Goal: Check status: Check status

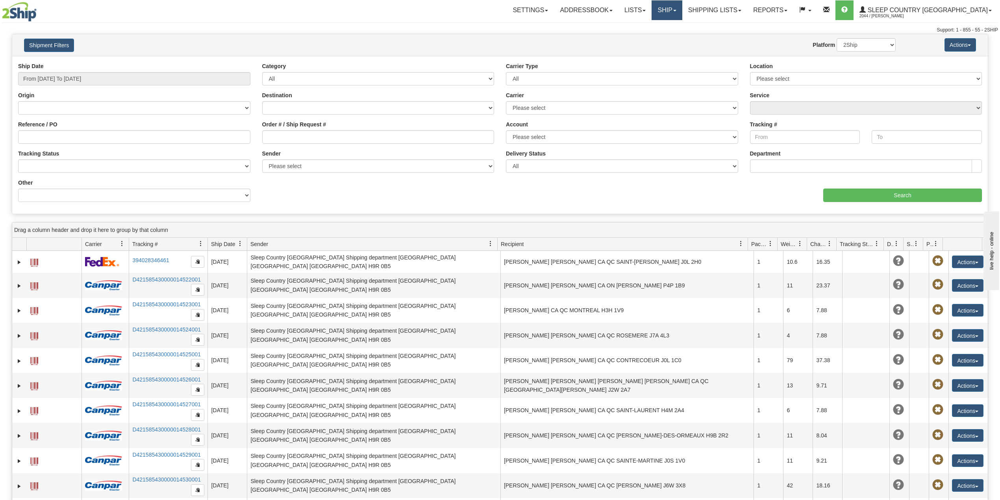
drag, startPoint x: 696, startPoint y: 9, endPoint x: 693, endPoint y: 27, distance: 17.6
click at [682, 9] on link "Ship" at bounding box center [666, 10] width 30 height 20
click at [674, 38] on span "OnHold / Order Queue" at bounding box center [645, 38] width 55 height 6
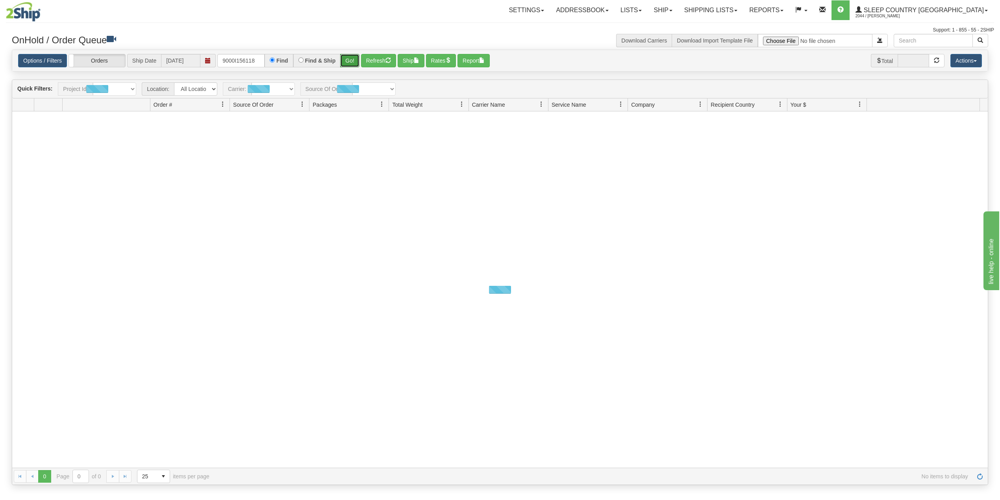
click at [357, 60] on button "Go!" at bounding box center [349, 60] width 19 height 13
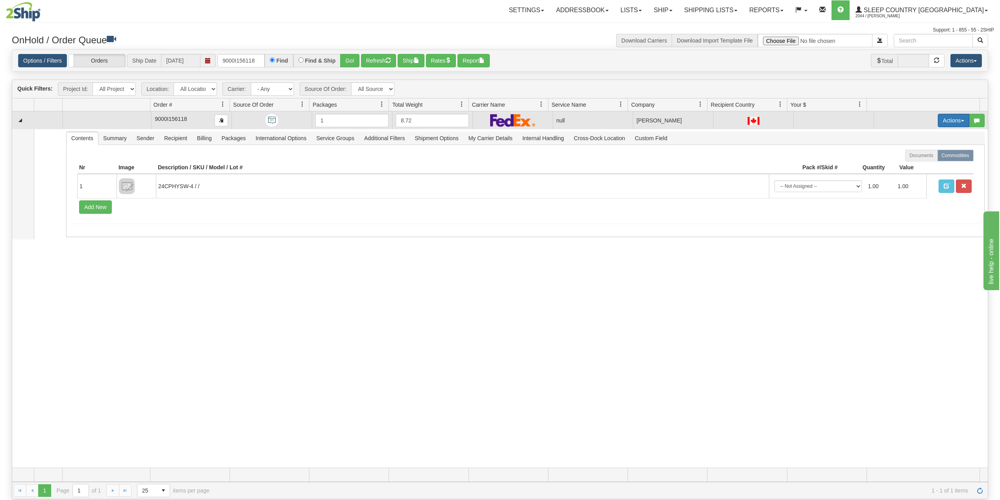
click at [941, 122] on button "Actions" at bounding box center [952, 120] width 31 height 13
click at [915, 177] on span "Delete" at bounding box center [918, 176] width 21 height 6
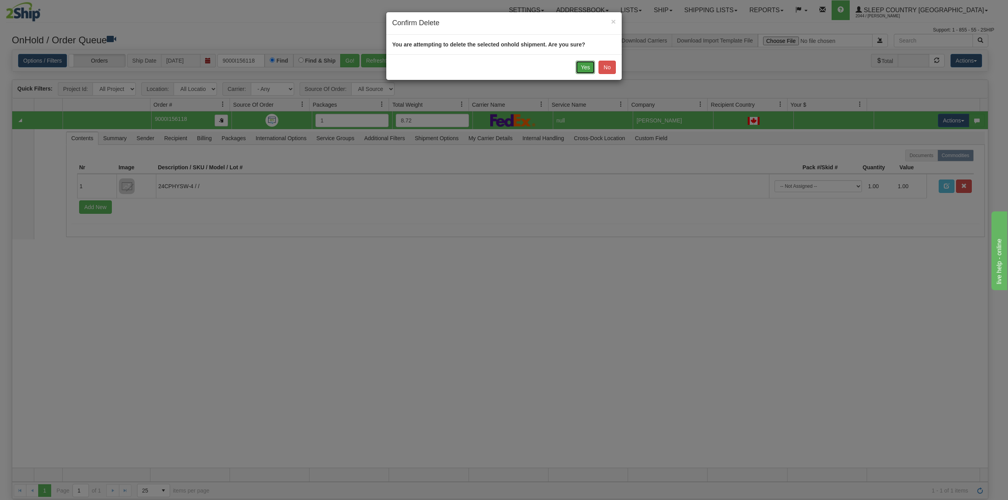
click at [583, 67] on button "Yes" at bounding box center [584, 67] width 19 height 13
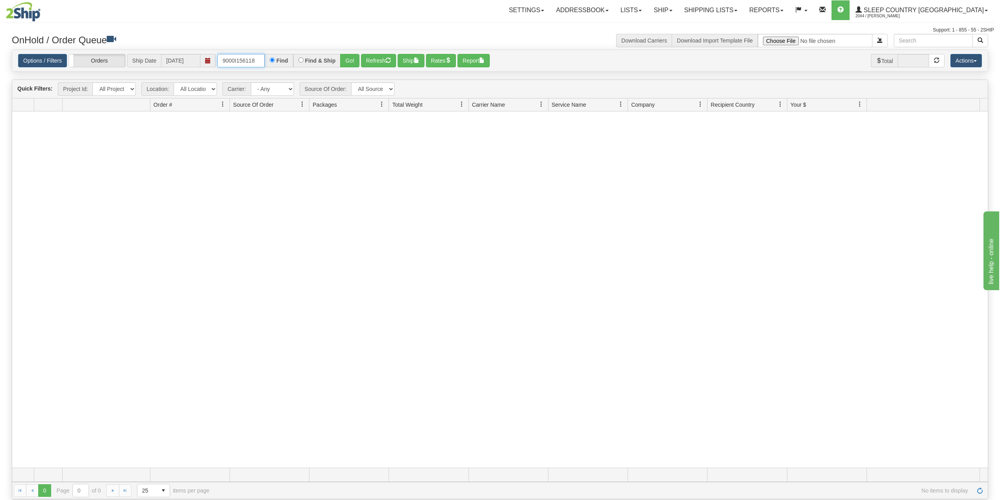
click at [243, 59] on input "9000I156118" at bounding box center [240, 60] width 47 height 13
paste input "1060633"
click at [349, 62] on button "Go!" at bounding box center [349, 60] width 19 height 13
click at [240, 63] on input "1060633" at bounding box center [240, 60] width 47 height 13
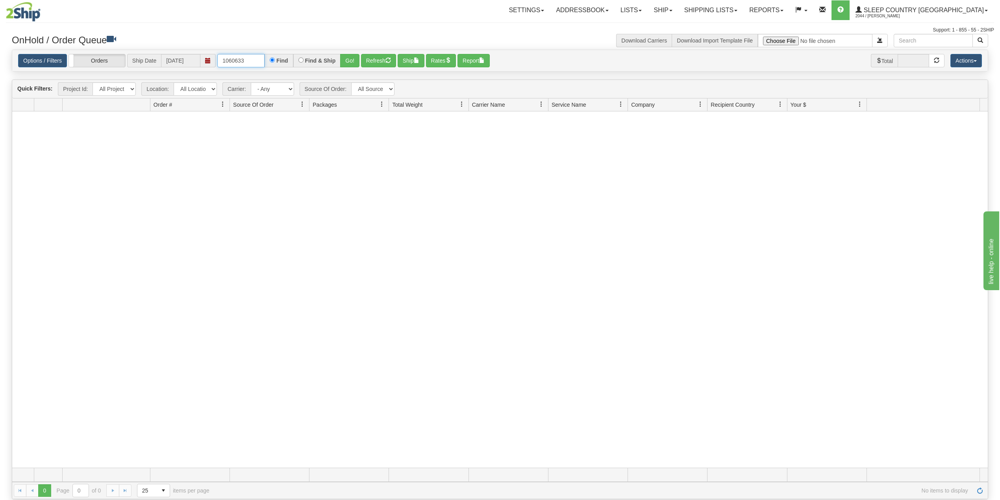
click at [240, 63] on input "1060633" at bounding box center [240, 60] width 47 height 13
paste input "9000I150132"
type input "9000I150132"
click at [351, 60] on button "Go!" at bounding box center [349, 60] width 19 height 13
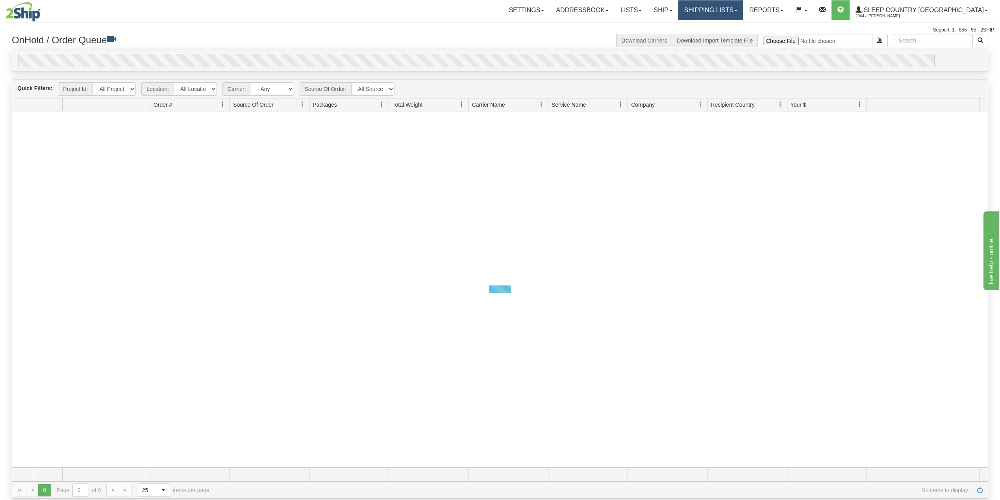
click at [742, 8] on link "Shipping lists" at bounding box center [710, 10] width 65 height 20
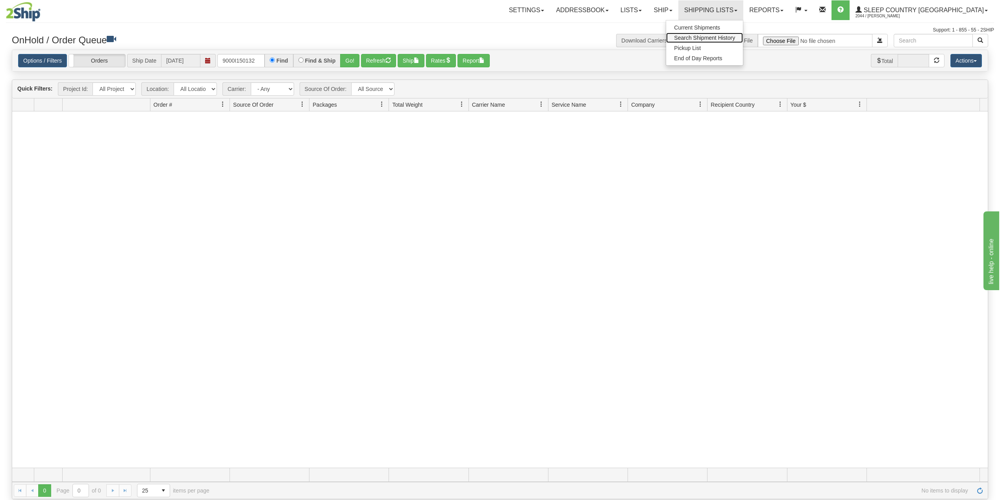
click at [734, 35] on span "Search Shipment History" at bounding box center [704, 38] width 61 height 6
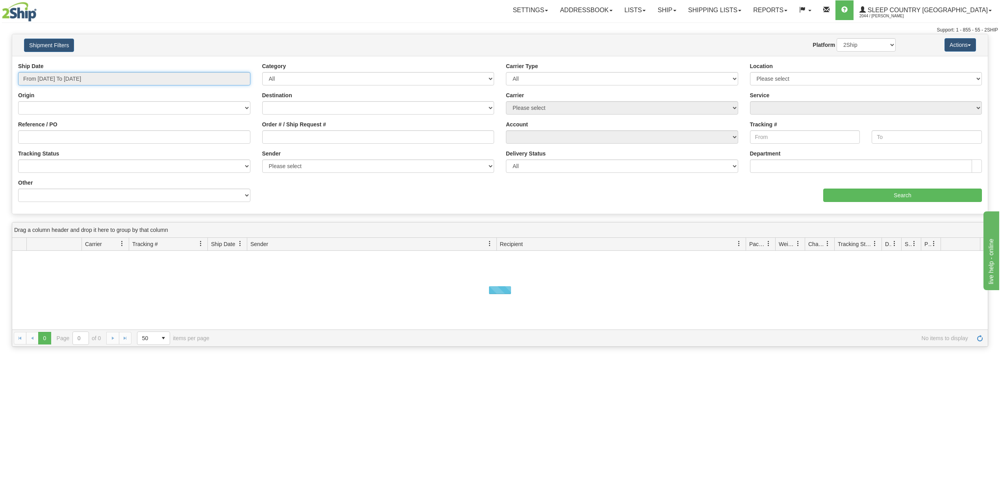
click at [92, 80] on input "From 10/07/2025 To 10/08/2025" at bounding box center [134, 78] width 232 height 13
click at [55, 134] on li "Last 30 Days" at bounding box center [53, 135] width 63 height 11
type input "From 09/09/2025 To 10/08/2025"
click at [55, 134] on input "Reference / PO" at bounding box center [134, 136] width 232 height 13
paste input "9000I150132"
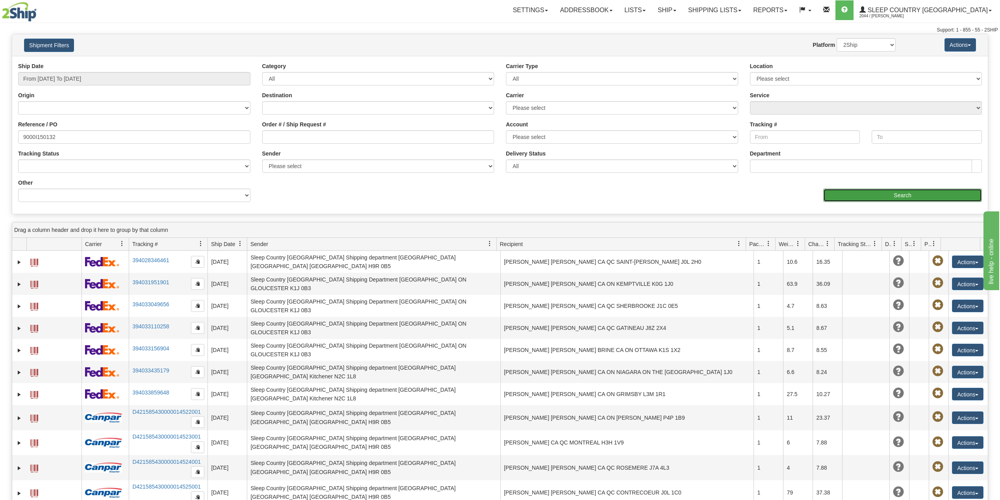
click at [904, 199] on input "Search" at bounding box center [902, 195] width 159 height 13
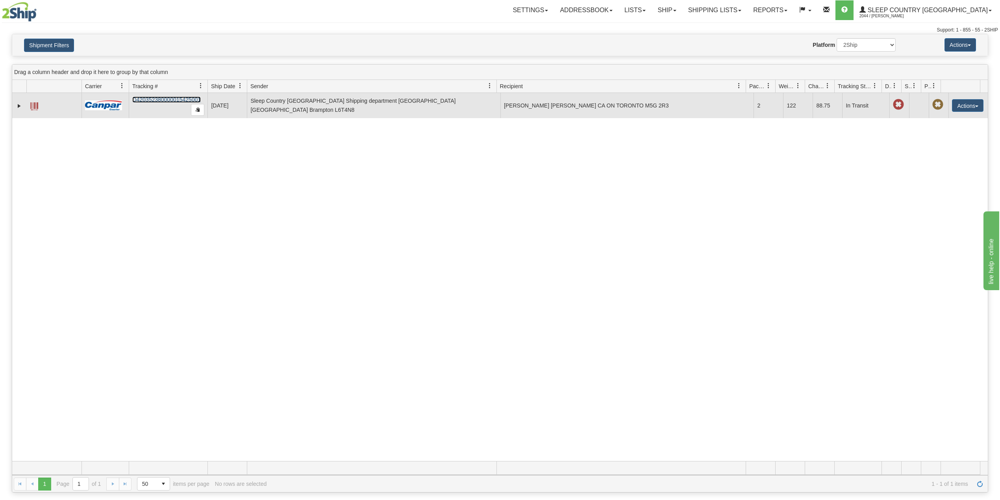
click at [164, 98] on link "D420352380000015425001" at bounding box center [166, 99] width 68 height 6
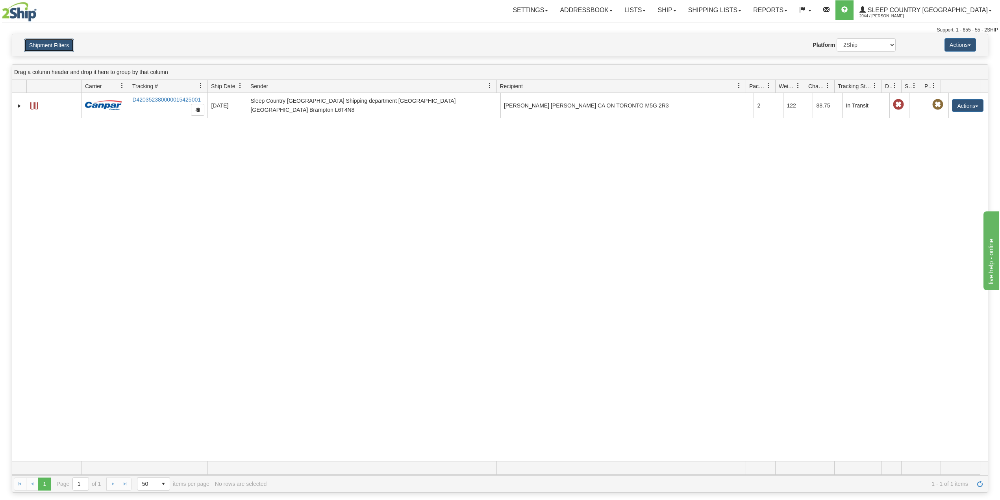
click at [54, 41] on button "Shipment Filters" at bounding box center [49, 45] width 50 height 13
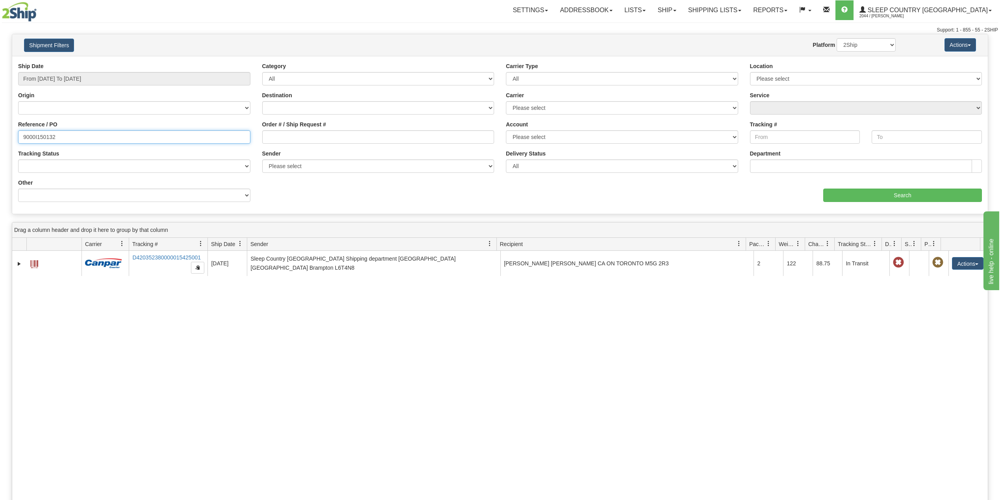
click at [46, 136] on input "9000I150132" at bounding box center [134, 136] width 232 height 13
paste input "2I143338"
type input "9002I143338"
click at [855, 195] on input "Search" at bounding box center [902, 195] width 159 height 13
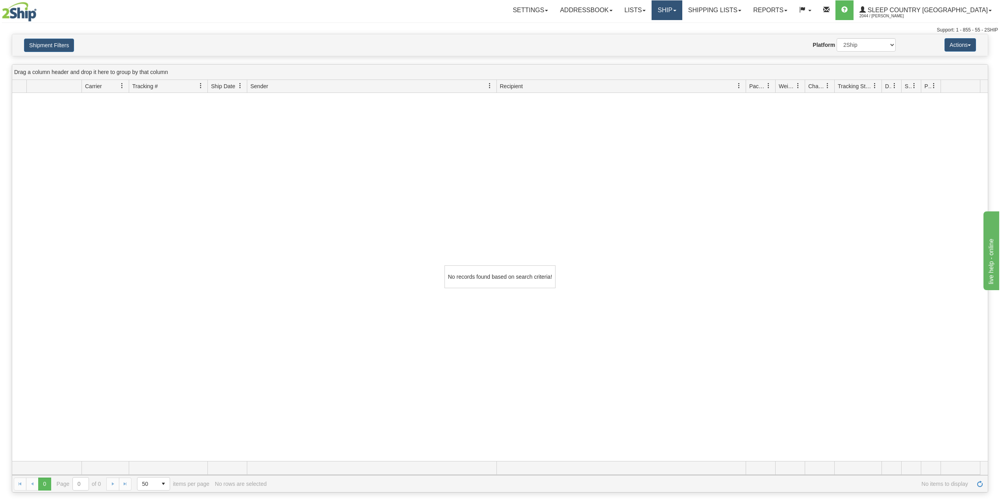
click at [682, 8] on link "Ship" at bounding box center [666, 10] width 30 height 20
click at [674, 35] on span "OnHold / Order Queue" at bounding box center [645, 38] width 55 height 6
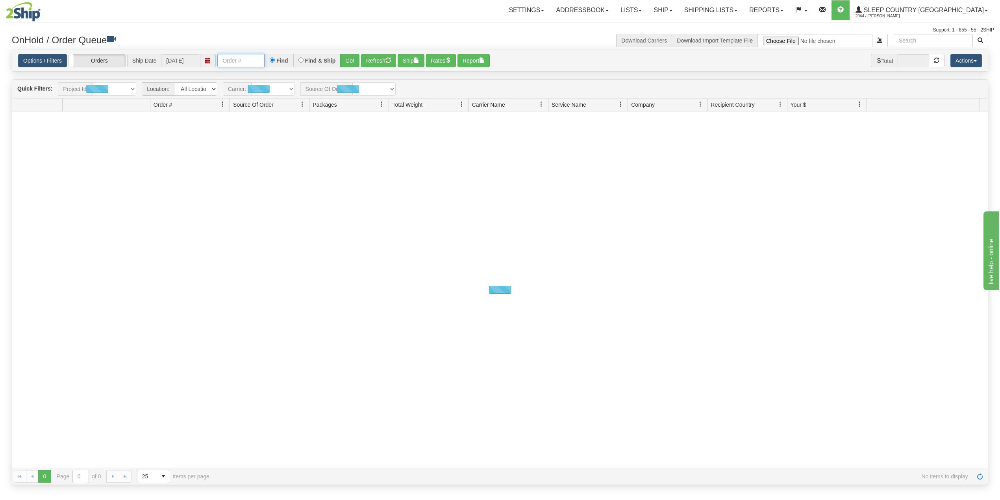
drag, startPoint x: 250, startPoint y: 63, endPoint x: 257, endPoint y: 68, distance: 7.6
click at [250, 63] on input "text" at bounding box center [240, 60] width 47 height 13
paste input "9002I143338"
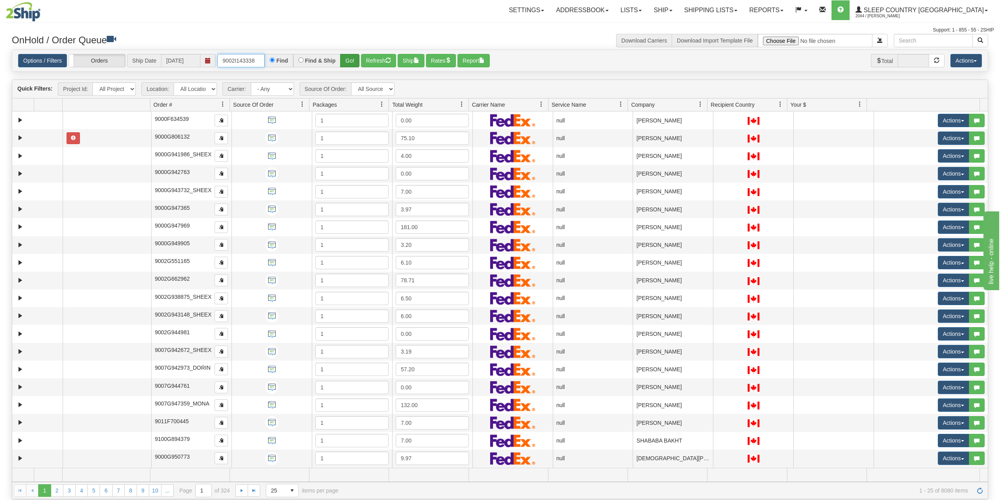
type input "9002I143338"
click at [352, 60] on button "Go!" at bounding box center [349, 60] width 19 height 13
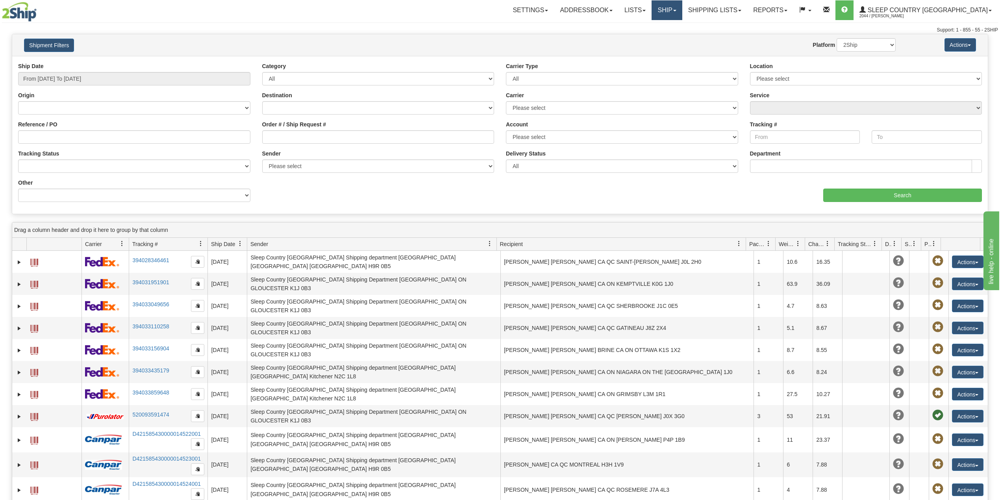
click at [682, 15] on link "Ship" at bounding box center [666, 10] width 30 height 20
click at [674, 36] on span "OnHold / Order Queue" at bounding box center [645, 38] width 55 height 6
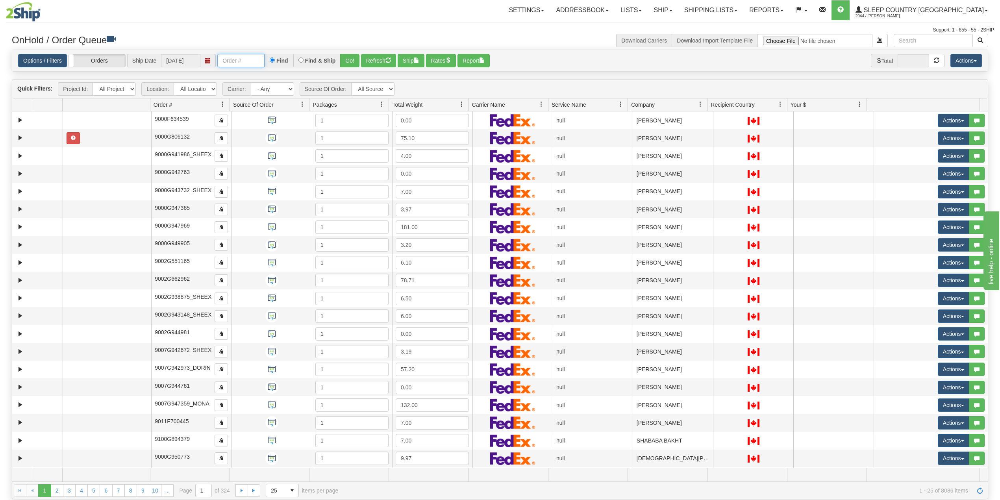
click at [261, 61] on input "text" at bounding box center [240, 60] width 47 height 13
paste input "9002I133726"
click at [353, 60] on button "Go!" at bounding box center [349, 60] width 19 height 13
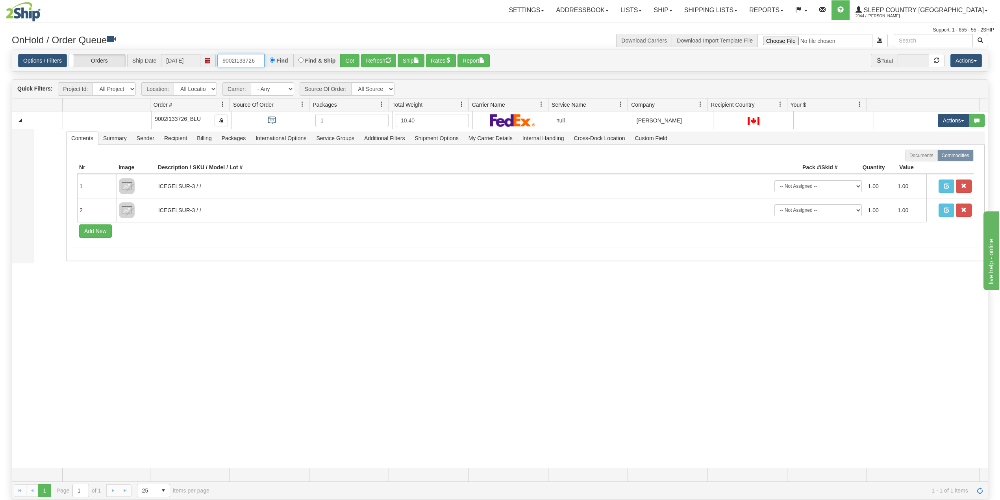
click at [246, 61] on input "9002I133726" at bounding box center [240, 60] width 47 height 13
paste input "0I154184"
click at [352, 63] on button "Go!" at bounding box center [349, 60] width 19 height 13
click at [137, 358] on div "31728567 SLE 91418191 0 9000I154184_SLE 1 11.62 null Shipping department Sleep …" at bounding box center [499, 289] width 975 height 356
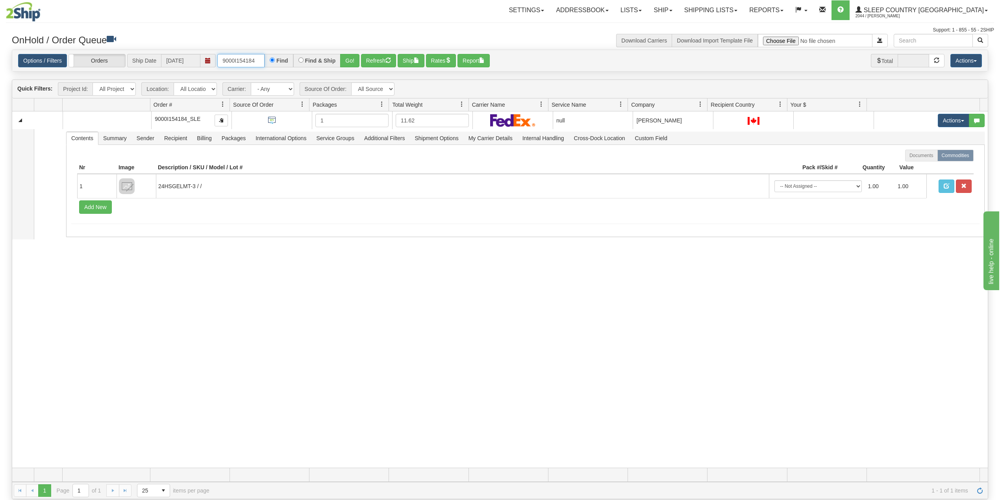
click at [246, 62] on input "9000I154184" at bounding box center [240, 60] width 47 height 13
drag, startPoint x: 246, startPoint y: 62, endPoint x: 250, endPoint y: 60, distance: 4.8
click at [246, 62] on input "9000I154184" at bounding box center [240, 60] width 47 height 13
click at [246, 57] on input "9000I154184" at bounding box center [240, 60] width 47 height 13
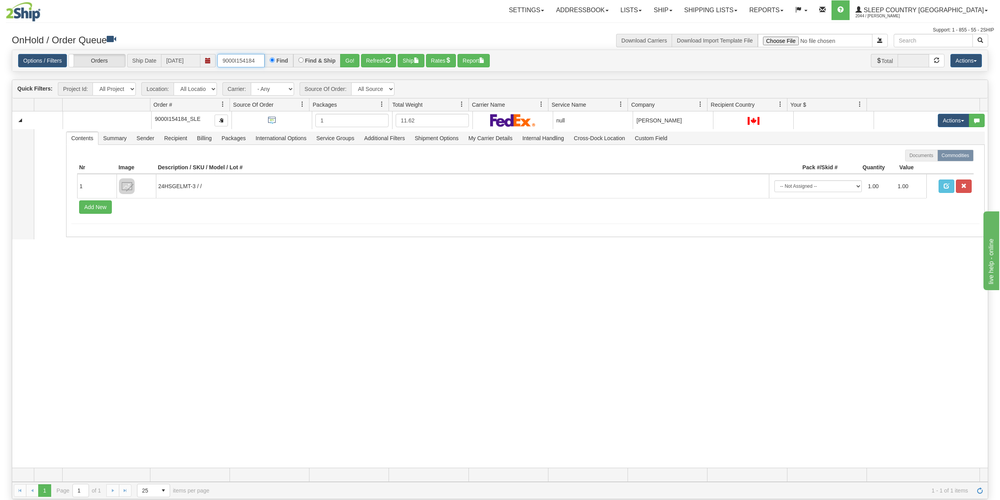
paste input "100H628700"
type input "9100H628700"
click at [351, 61] on button "Go!" at bounding box center [349, 60] width 19 height 13
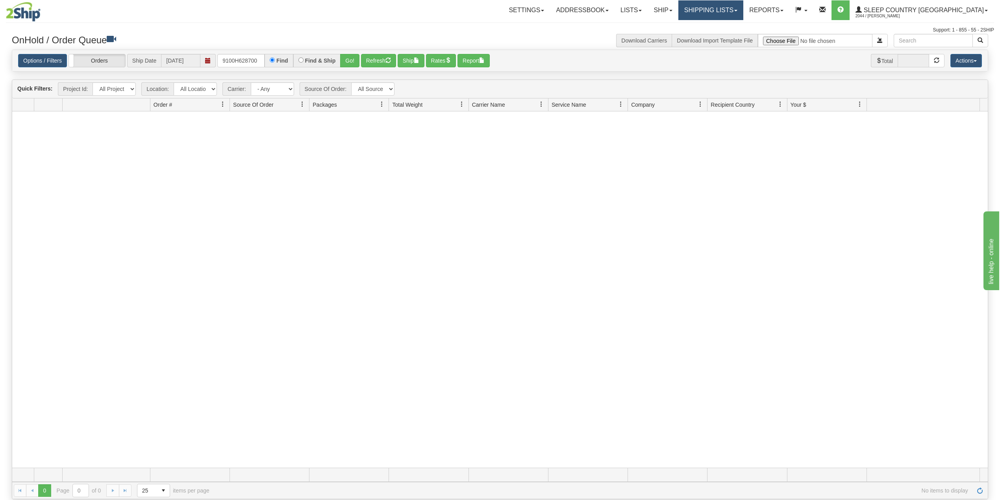
click at [743, 6] on link "Shipping lists" at bounding box center [710, 10] width 65 height 20
click at [735, 36] on span "Search Shipment History" at bounding box center [704, 38] width 61 height 6
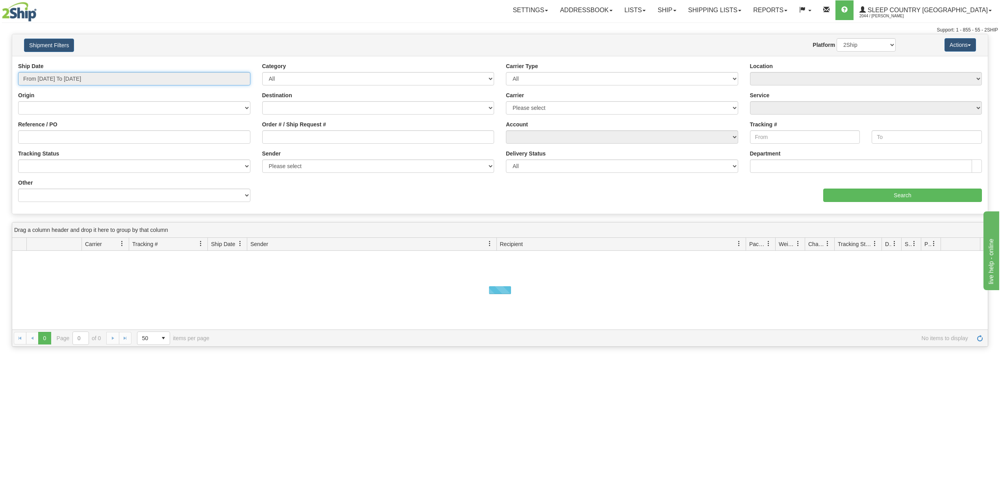
type input "[DATE]"
click at [62, 76] on input "From [DATE] To [DATE]" at bounding box center [134, 78] width 232 height 13
type input "[DATE]"
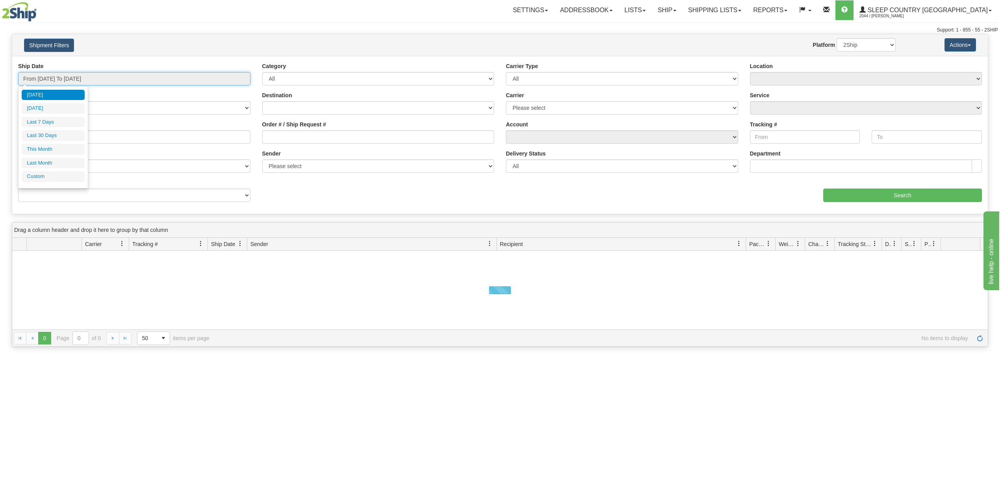
type input "[DATE]"
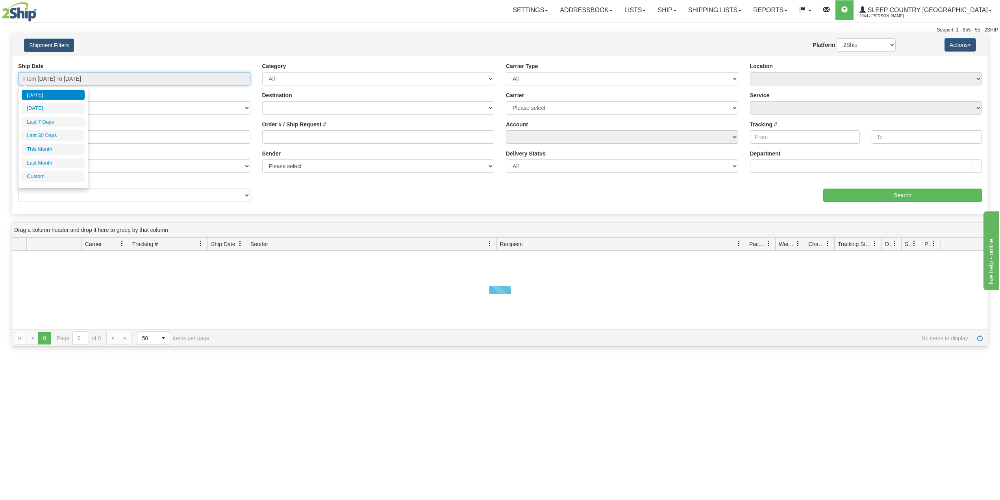
type input "[DATE]"
click at [51, 180] on li "Custom" at bounding box center [53, 176] width 63 height 11
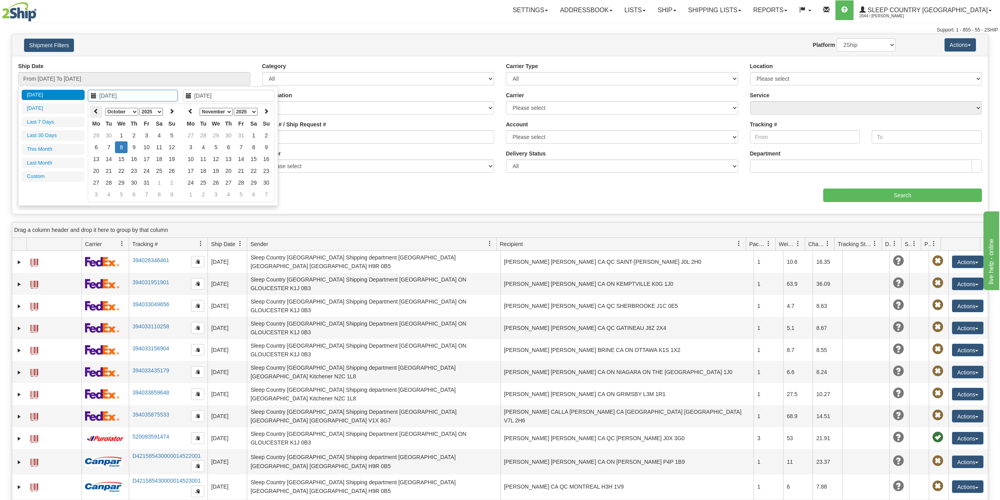
click at [95, 109] on icon at bounding box center [96, 111] width 6 height 6
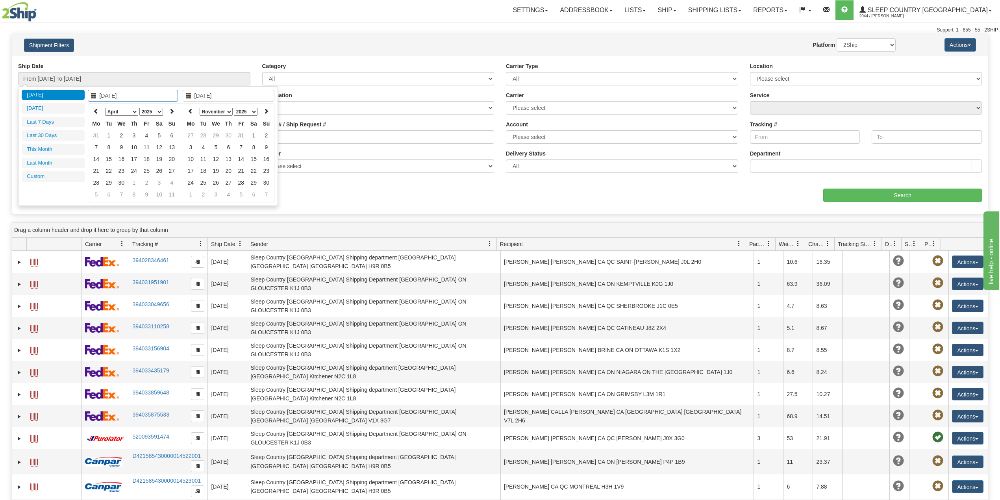
click at [95, 109] on icon at bounding box center [96, 111] width 6 height 6
type input "[DATE]"
click at [159, 136] on td "1" at bounding box center [159, 135] width 13 height 12
click at [192, 106] on th at bounding box center [190, 111] width 13 height 12
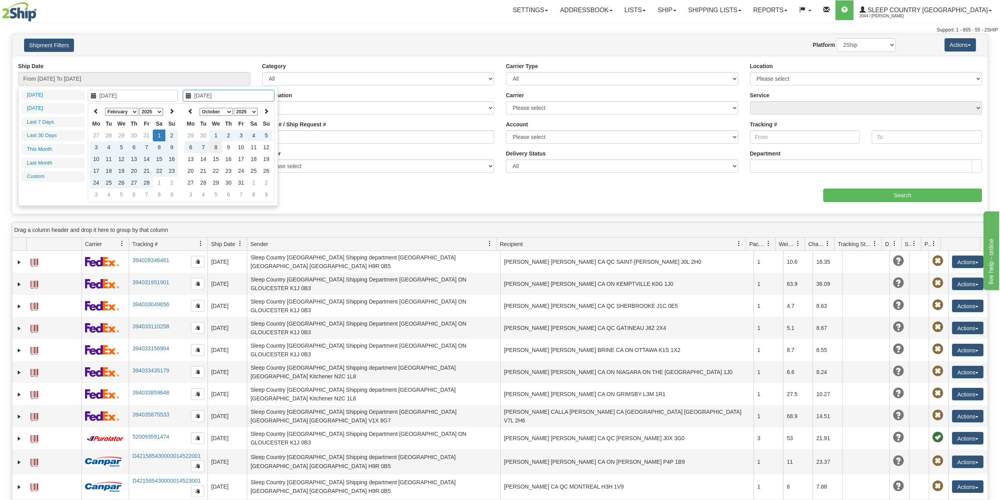
type input "[DATE]"
click at [216, 146] on td "8" at bounding box center [215, 147] width 13 height 12
type input "From 02/01/2025 To 10/08/2025"
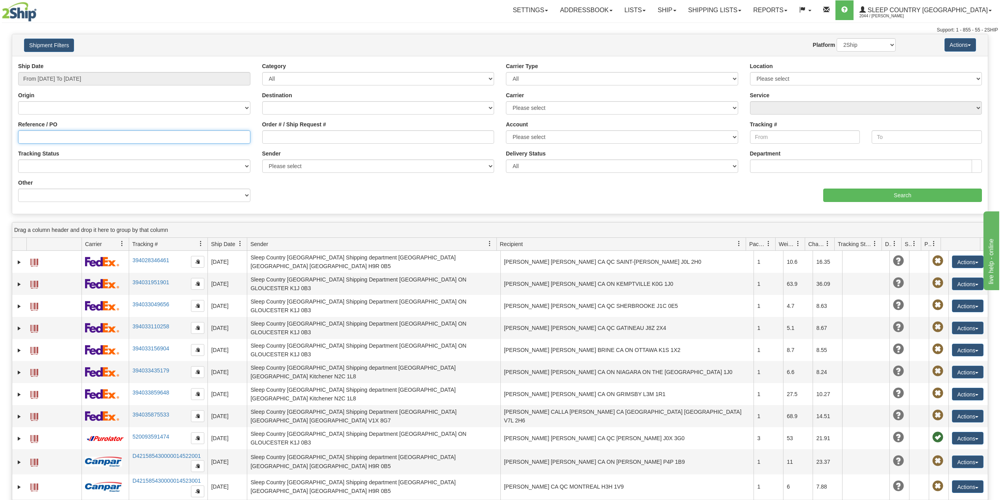
click at [87, 134] on input "Reference / PO" at bounding box center [134, 136] width 232 height 13
paste input "9100H628700"
type input "9100H628700"
click at [898, 196] on input "Search" at bounding box center [902, 195] width 159 height 13
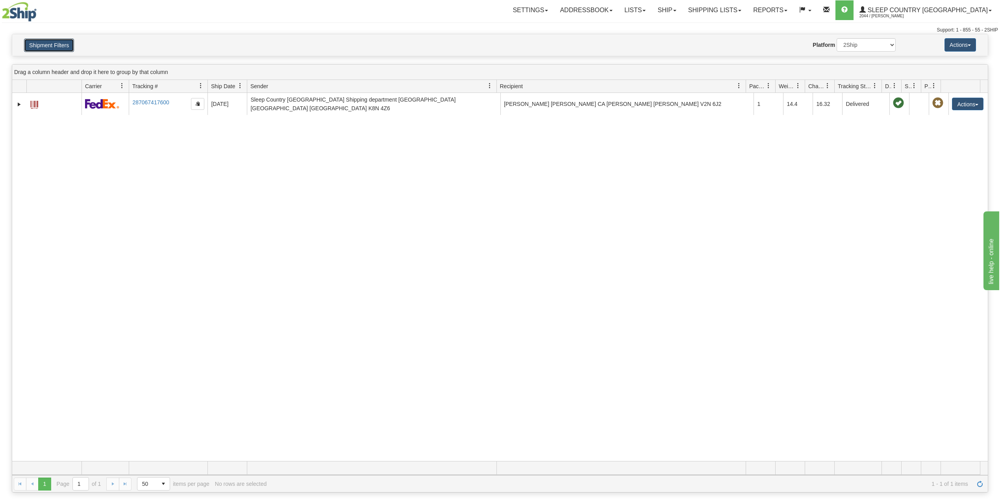
drag, startPoint x: 53, startPoint y: 48, endPoint x: 84, endPoint y: 79, distance: 44.0
click at [54, 49] on button "Shipment Filters" at bounding box center [49, 45] width 50 height 13
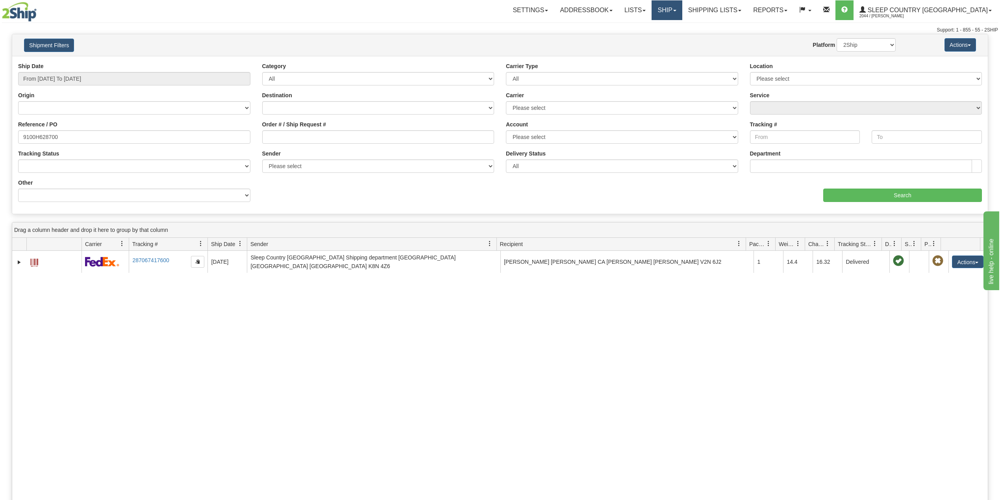
click at [682, 8] on link "Ship" at bounding box center [666, 10] width 30 height 20
click at [674, 38] on span "OnHold / Order Queue" at bounding box center [645, 38] width 55 height 6
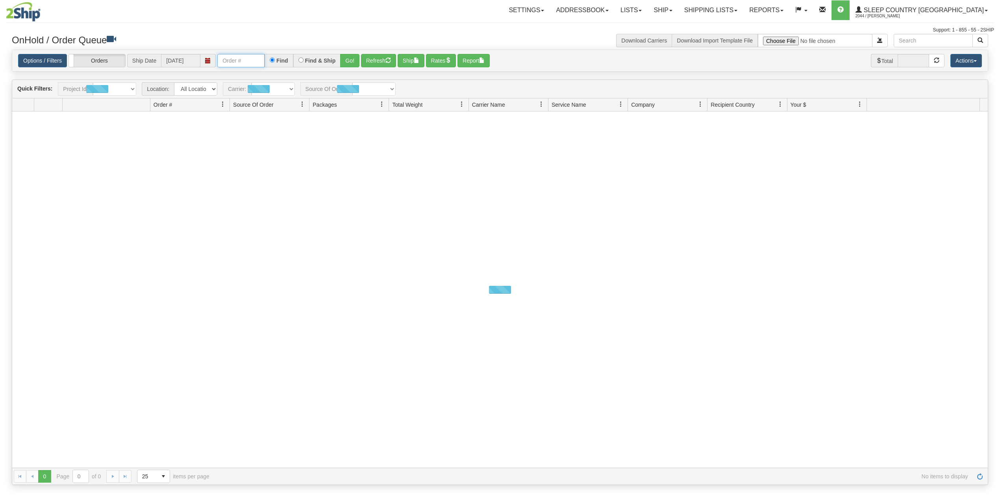
drag, startPoint x: 241, startPoint y: 60, endPoint x: 265, endPoint y: 68, distance: 24.9
click at [241, 60] on input "text" at bounding box center [240, 60] width 47 height 13
paste input "9000I158125"
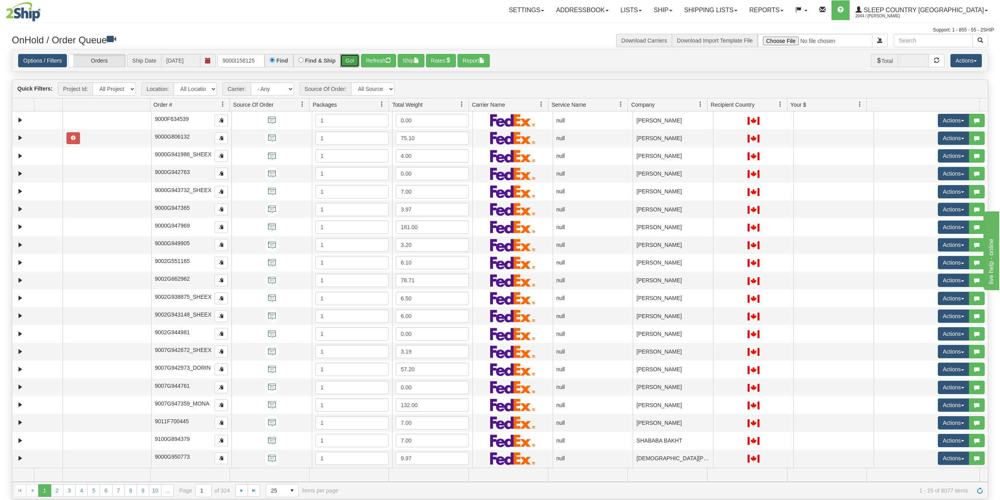
click at [350, 60] on button "Go!" at bounding box center [349, 60] width 19 height 13
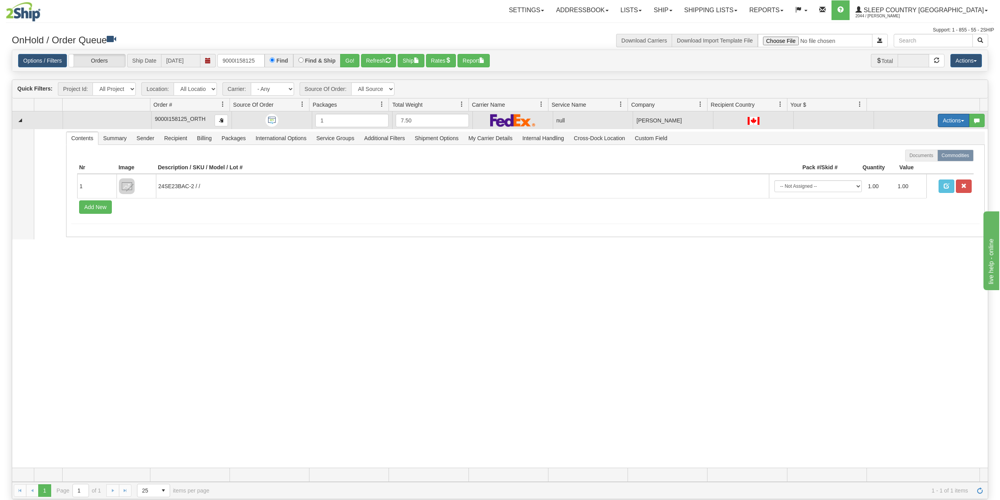
click at [941, 124] on button "Actions" at bounding box center [952, 120] width 31 height 13
click at [913, 176] on span "Delete" at bounding box center [918, 176] width 21 height 6
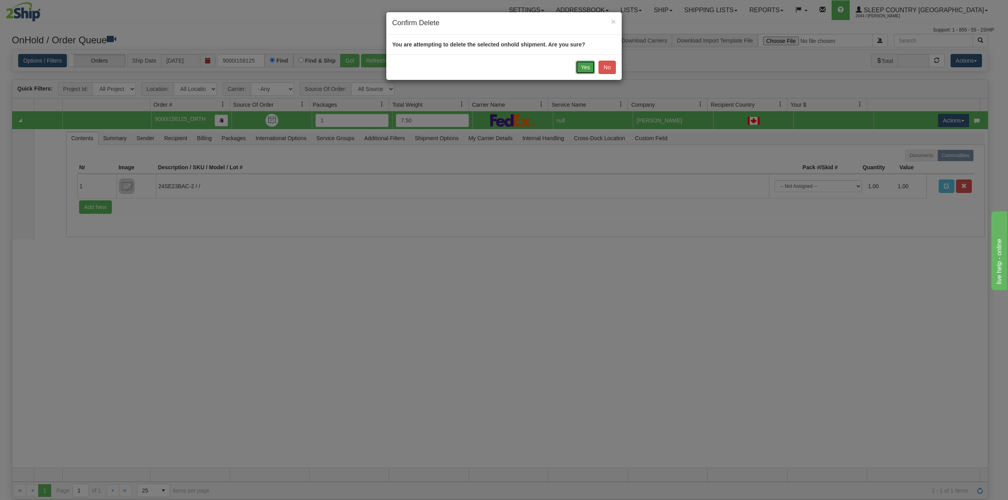
click at [584, 67] on button "Yes" at bounding box center [584, 67] width 19 height 13
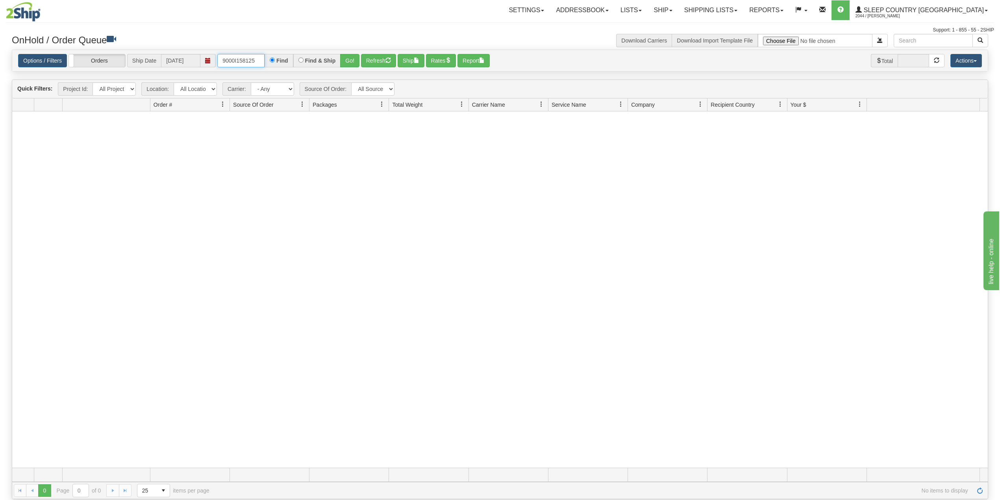
click at [247, 57] on input "9000I158125" at bounding box center [240, 60] width 47 height 13
paste input "2I14705"
type input "9002I147055"
click at [350, 59] on button "Go!" at bounding box center [349, 60] width 19 height 13
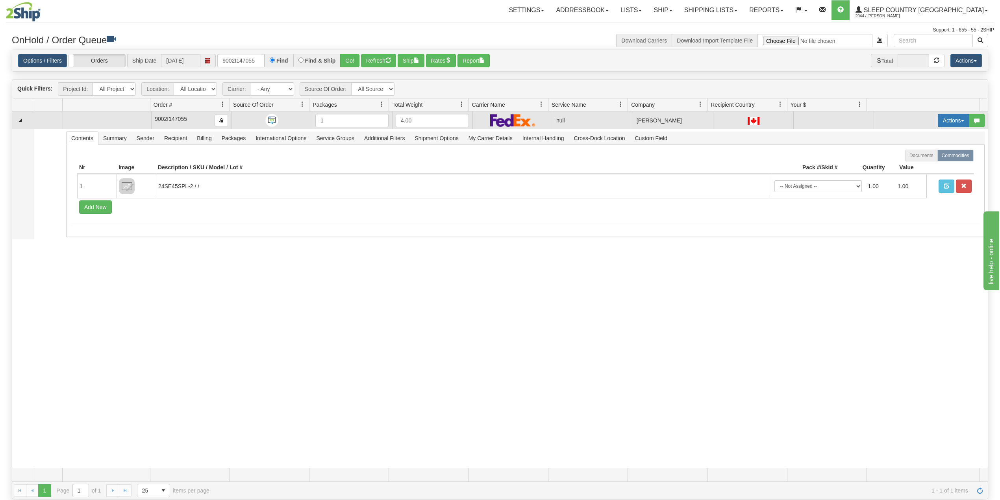
click at [938, 121] on button "Actions" at bounding box center [952, 120] width 31 height 13
click at [912, 177] on span "Delete" at bounding box center [918, 176] width 21 height 6
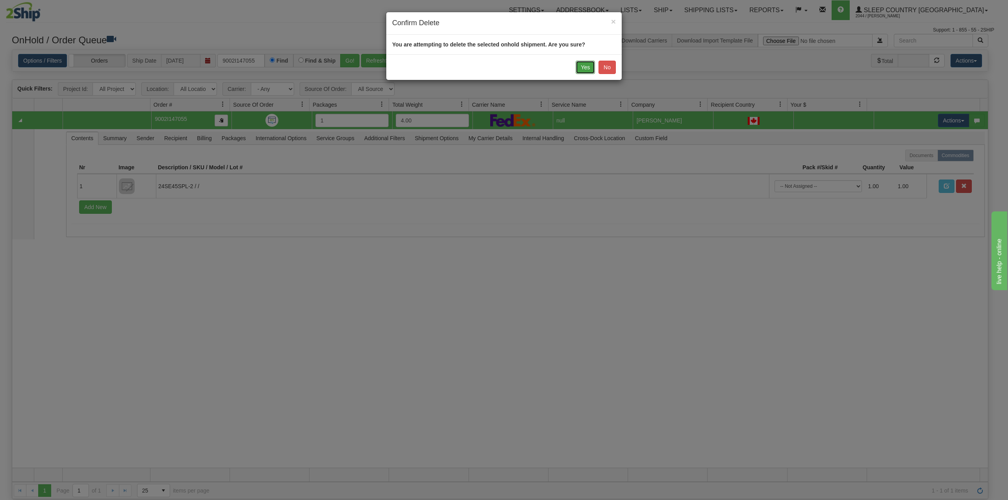
click at [586, 66] on button "Yes" at bounding box center [584, 67] width 19 height 13
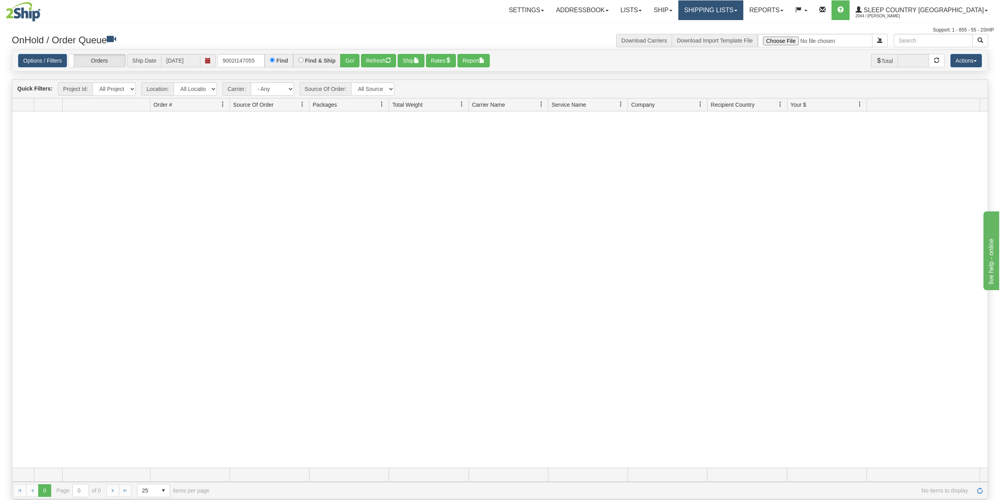
click at [743, 9] on link "Shipping lists" at bounding box center [710, 10] width 65 height 20
click at [734, 37] on span "Search Shipment History" at bounding box center [704, 38] width 61 height 6
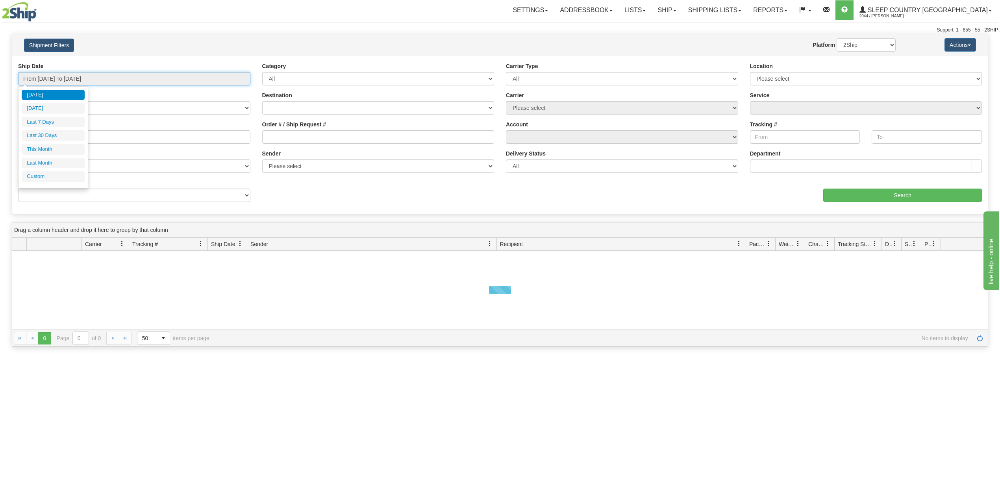
click at [71, 76] on input "From [DATE] To [DATE]" at bounding box center [134, 78] width 232 height 13
click at [54, 135] on li "Last 30 Days" at bounding box center [53, 135] width 63 height 11
type input "From [DATE] To [DATE]"
click at [61, 137] on input "Reference / PO" at bounding box center [134, 136] width 232 height 13
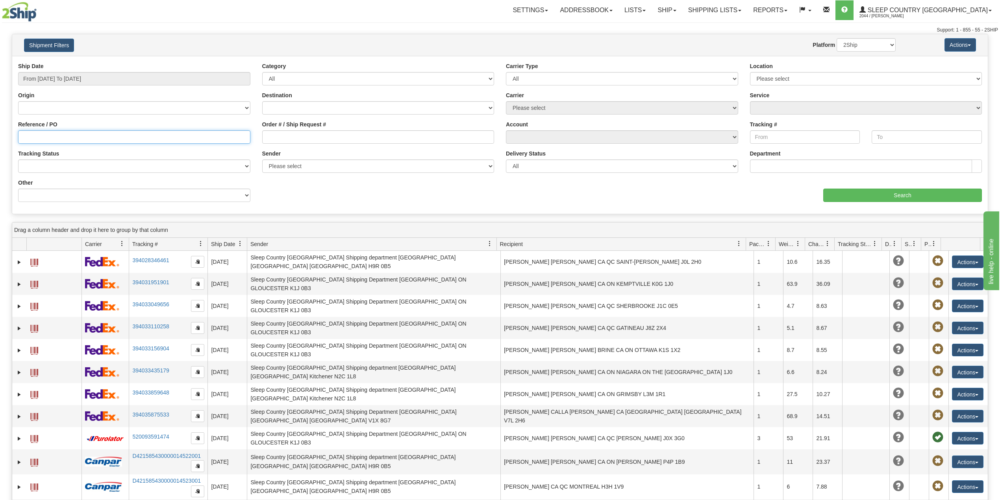
paste input "9002I147055"
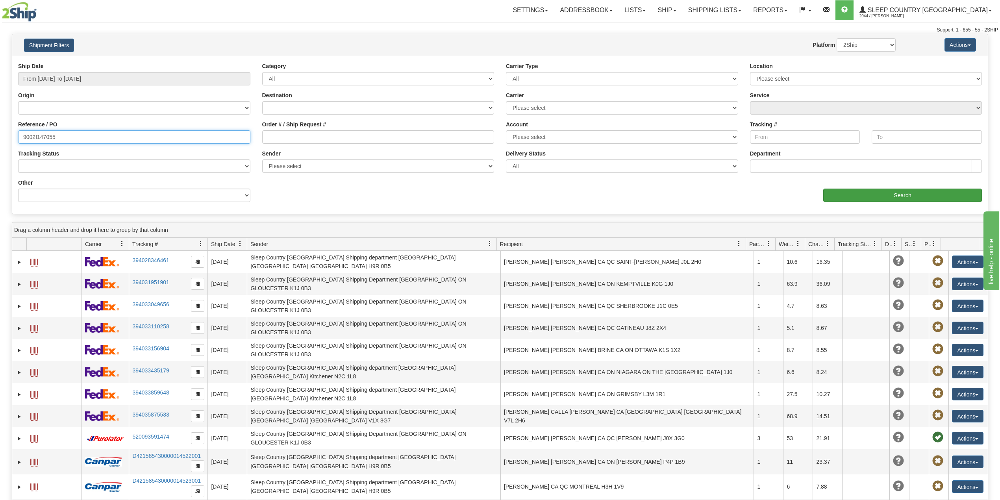
type input "9002I147055"
click at [871, 192] on input "Search" at bounding box center [902, 195] width 159 height 13
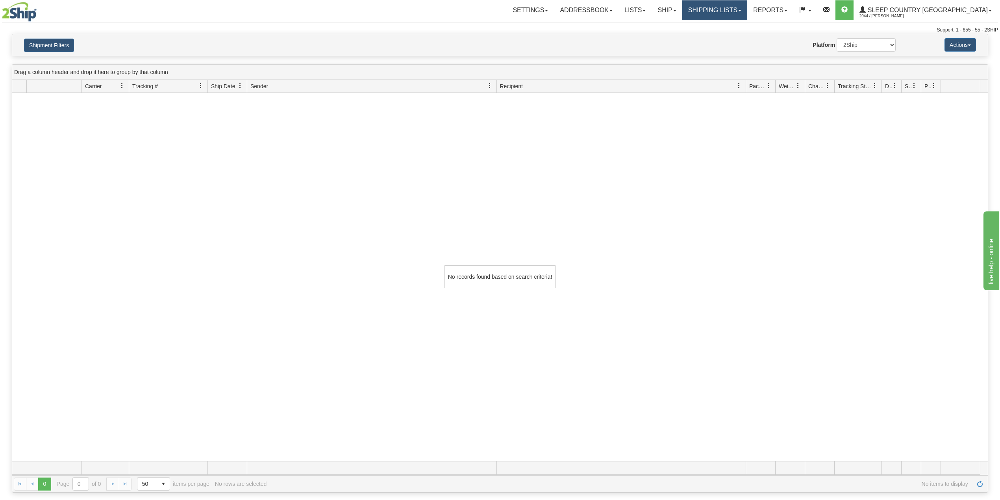
click at [741, 9] on link "Shipping lists" at bounding box center [714, 10] width 65 height 20
click at [724, 24] on span "Current Shipments" at bounding box center [701, 27] width 46 height 6
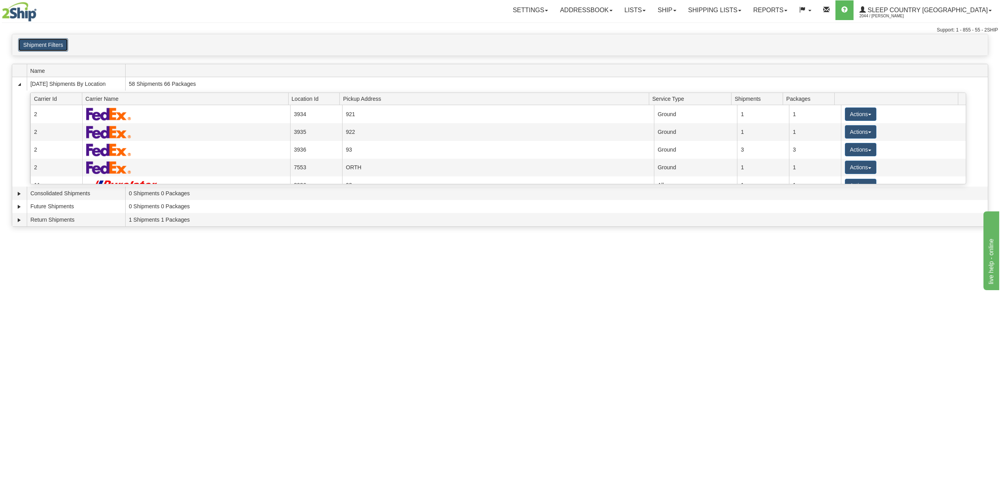
click at [57, 41] on button "Shipment Filters" at bounding box center [43, 44] width 50 height 13
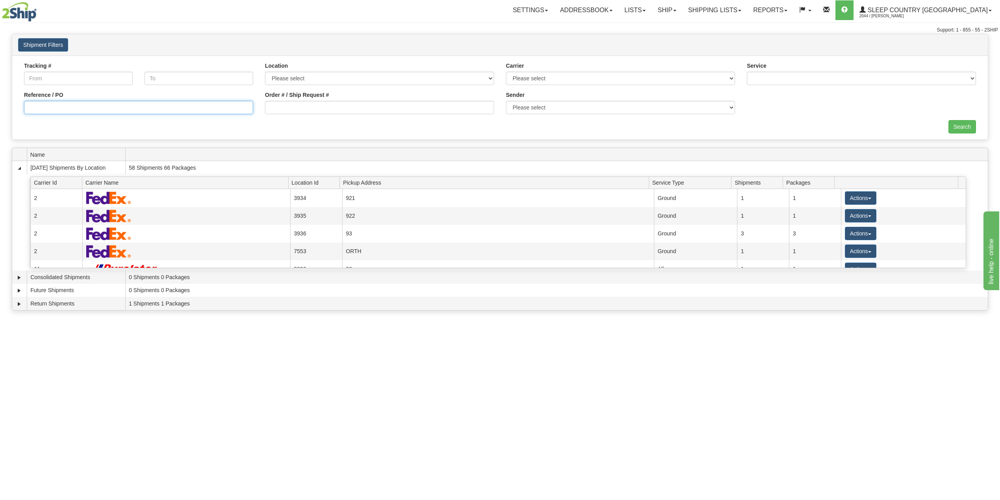
click at [53, 108] on input "Reference / PO" at bounding box center [138, 107] width 229 height 13
paste input "9002I147055"
type input "9002I147055"
click at [961, 126] on input "Search" at bounding box center [962, 126] width 28 height 13
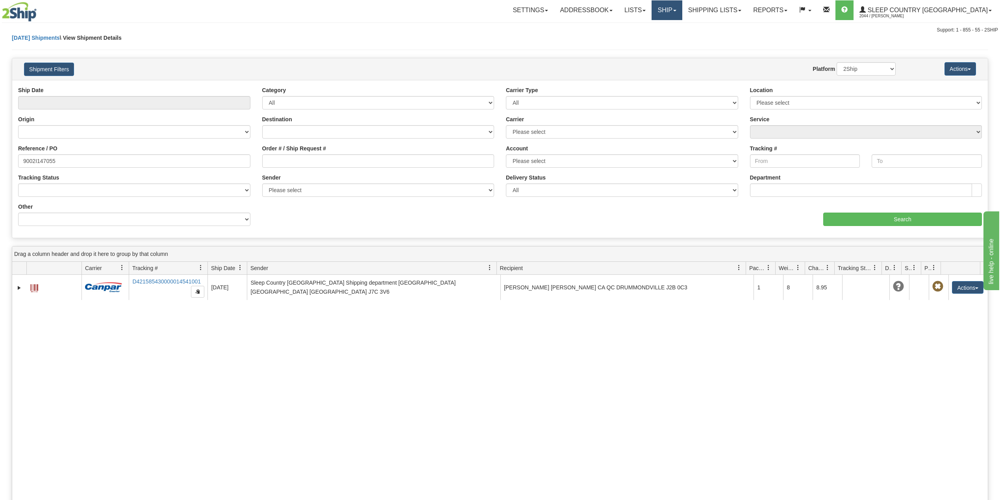
click at [682, 10] on link "Ship" at bounding box center [666, 10] width 30 height 20
click at [745, 10] on link "Shipping lists" at bounding box center [714, 10] width 65 height 20
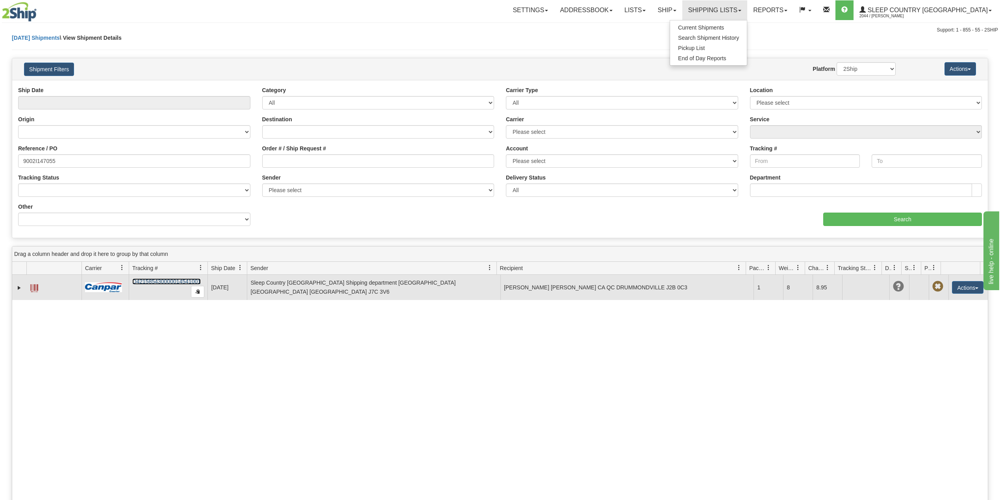
click at [161, 282] on link "D421585430000014541001" at bounding box center [166, 281] width 68 height 6
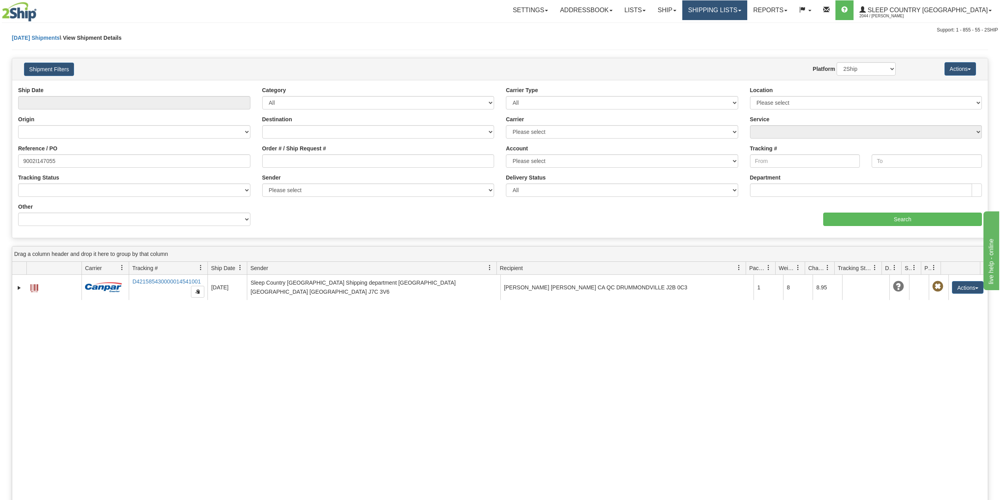
click at [747, 3] on link "Shipping lists" at bounding box center [714, 10] width 65 height 20
click at [724, 26] on span "Current Shipments" at bounding box center [701, 27] width 46 height 6
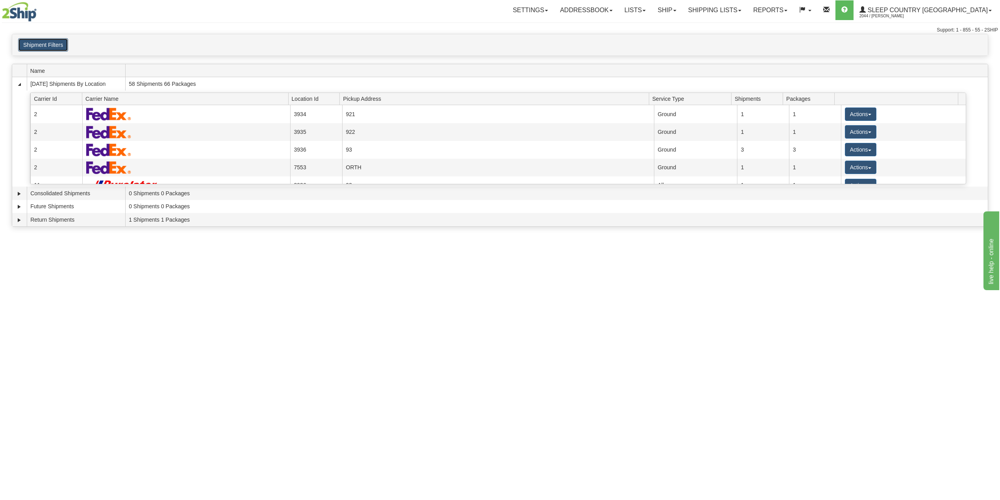
click at [37, 44] on button "Shipment Filters" at bounding box center [43, 44] width 50 height 13
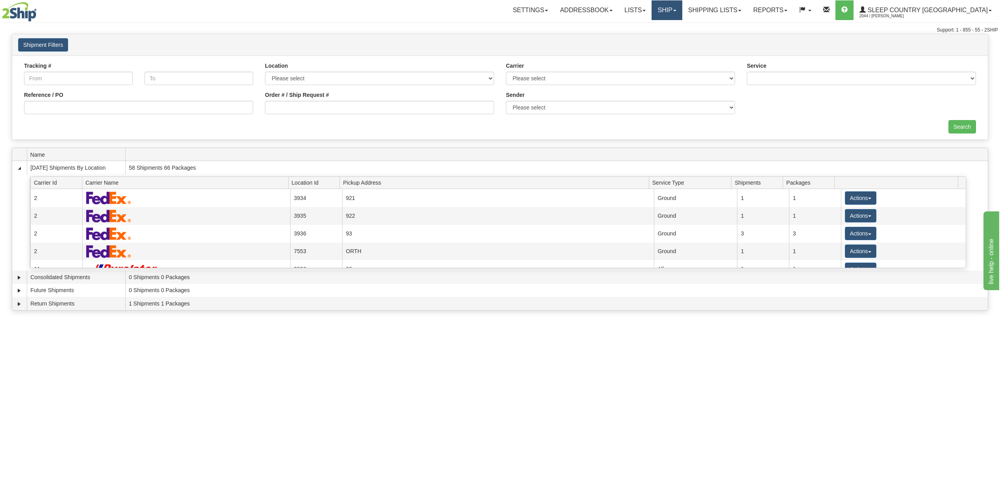
click at [682, 10] on link "Ship" at bounding box center [666, 10] width 30 height 20
click at [682, 33] on link "OnHold / Order Queue" at bounding box center [645, 38] width 71 height 10
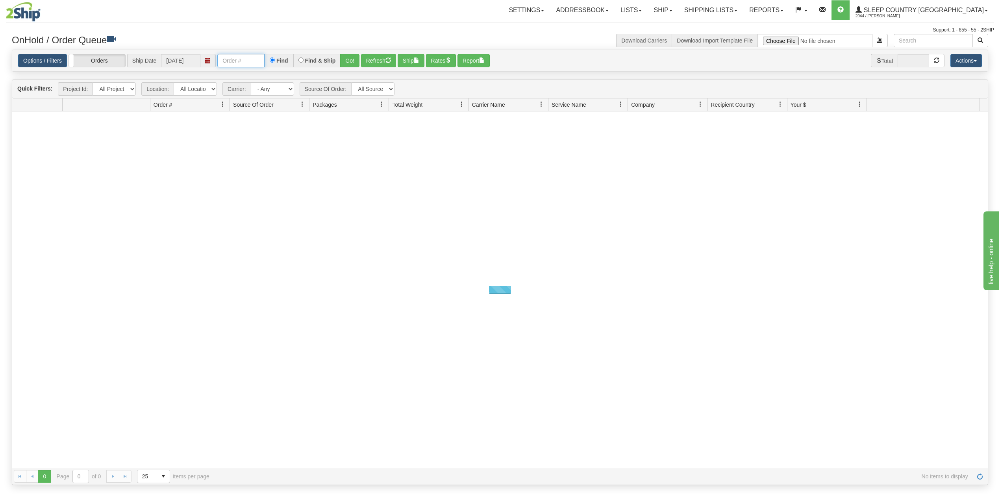
drag, startPoint x: 257, startPoint y: 57, endPoint x: 266, endPoint y: 62, distance: 10.1
click at [257, 57] on input "text" at bounding box center [240, 60] width 47 height 13
paste input "9002I147055"
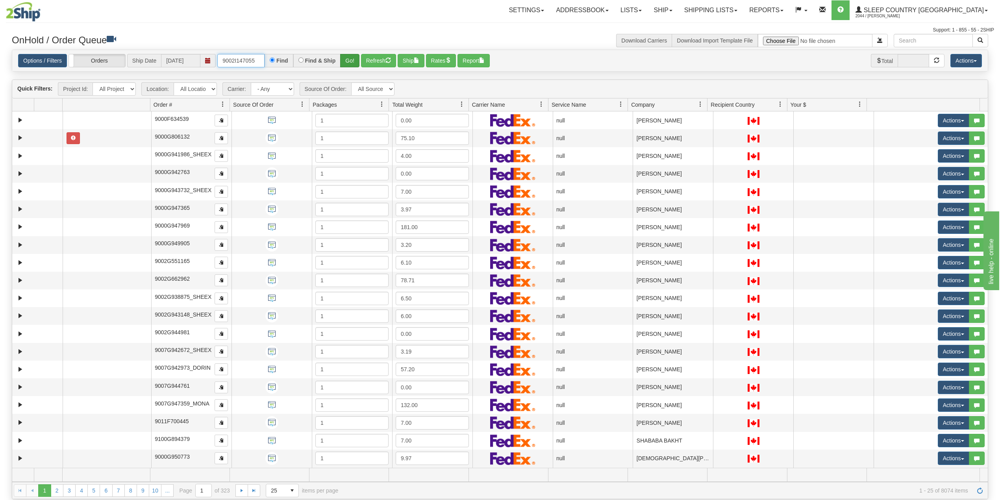
type input "9002I147055"
click at [348, 63] on button "Go!" at bounding box center [349, 60] width 19 height 13
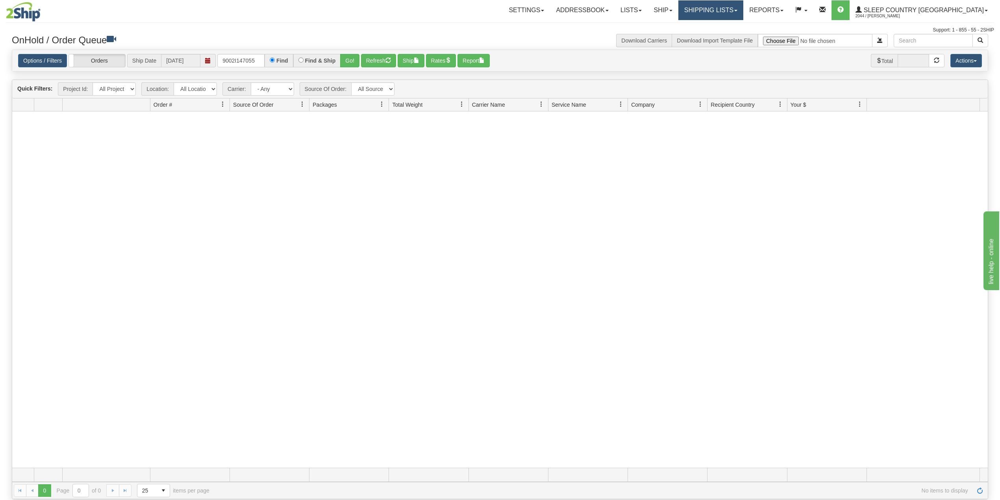
drag, startPoint x: 752, startPoint y: 5, endPoint x: 740, endPoint y: 22, distance: 21.5
click at [743, 6] on link "Shipping lists" at bounding box center [710, 10] width 65 height 20
click at [730, 21] on ul "Current Shipments Search Shipment History Pickup List End of Day Reports" at bounding box center [705, 43] width 78 height 46
click at [739, 9] on link "Shipping lists" at bounding box center [710, 10] width 65 height 20
click at [720, 25] on span "Current Shipments" at bounding box center [697, 27] width 46 height 6
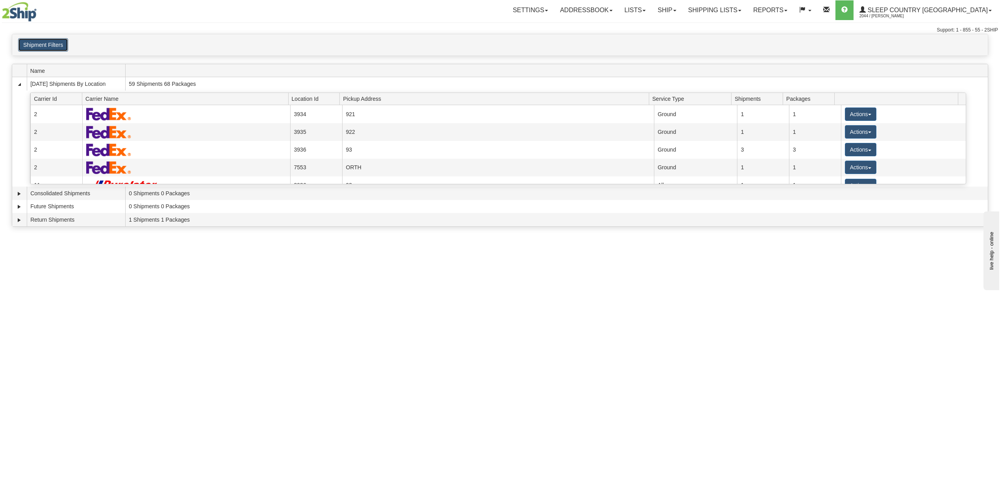
click at [53, 44] on button "Shipment Filters" at bounding box center [43, 44] width 50 height 13
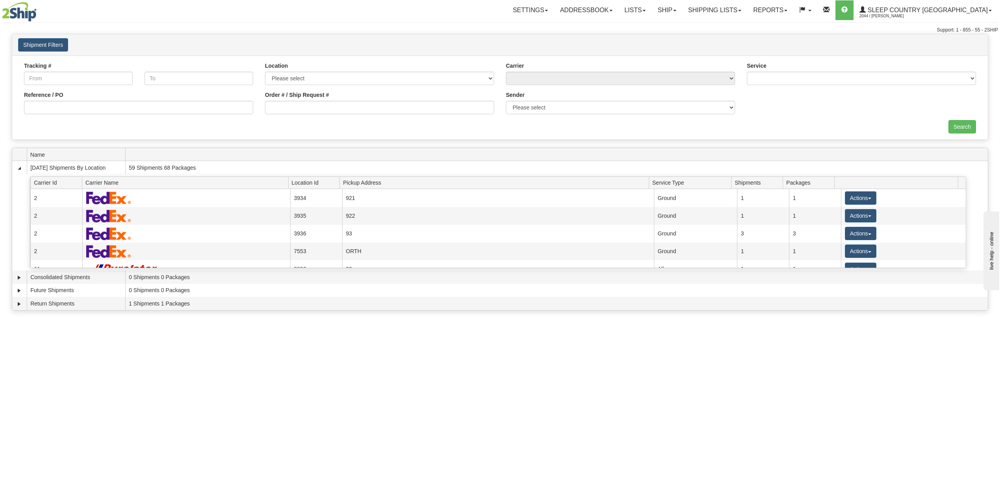
drag, startPoint x: 60, startPoint y: 100, endPoint x: 60, endPoint y: 104, distance: 4.3
click at [60, 104] on div "Reference / PO" at bounding box center [138, 102] width 229 height 23
click at [62, 106] on input "Reference / PO" at bounding box center [138, 107] width 229 height 13
paste input "9002I147055"
type input "9002I147055"
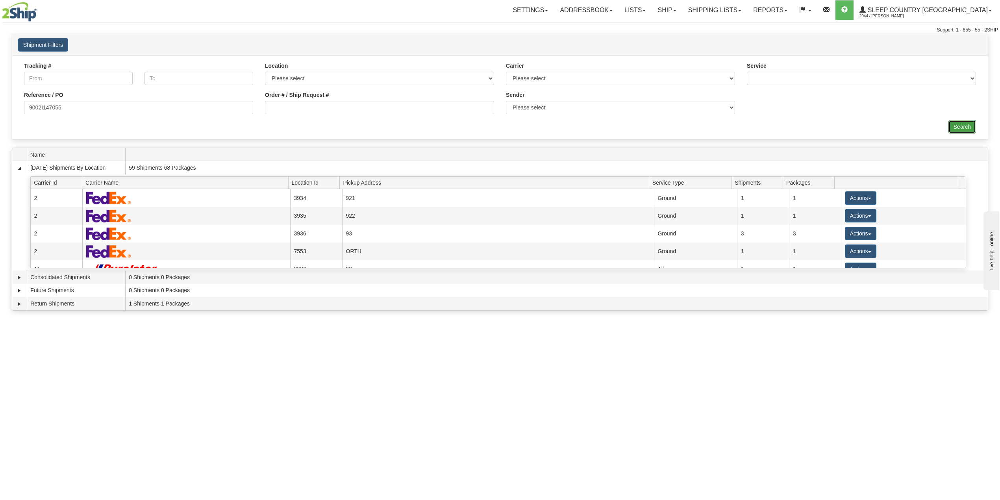
click at [961, 124] on input "Search" at bounding box center [962, 126] width 28 height 13
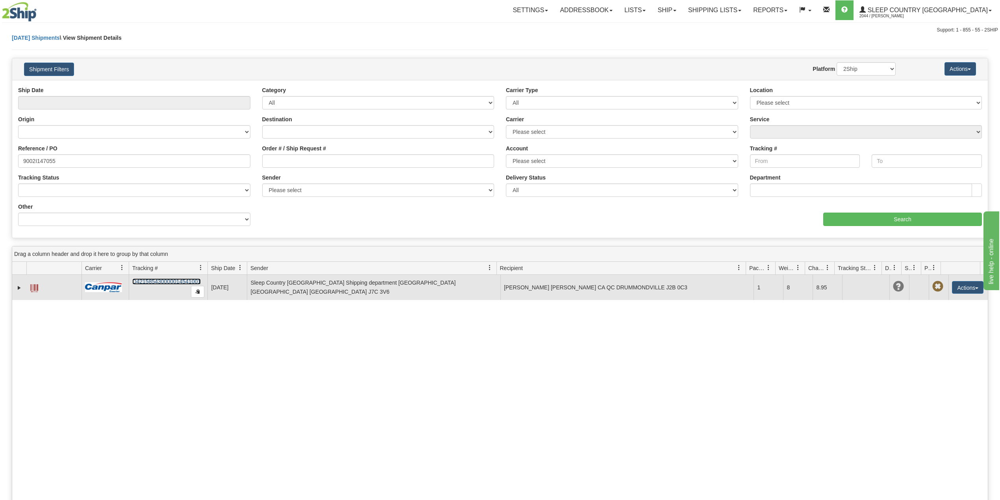
click at [158, 279] on link "D421585430000014541001" at bounding box center [166, 281] width 68 height 6
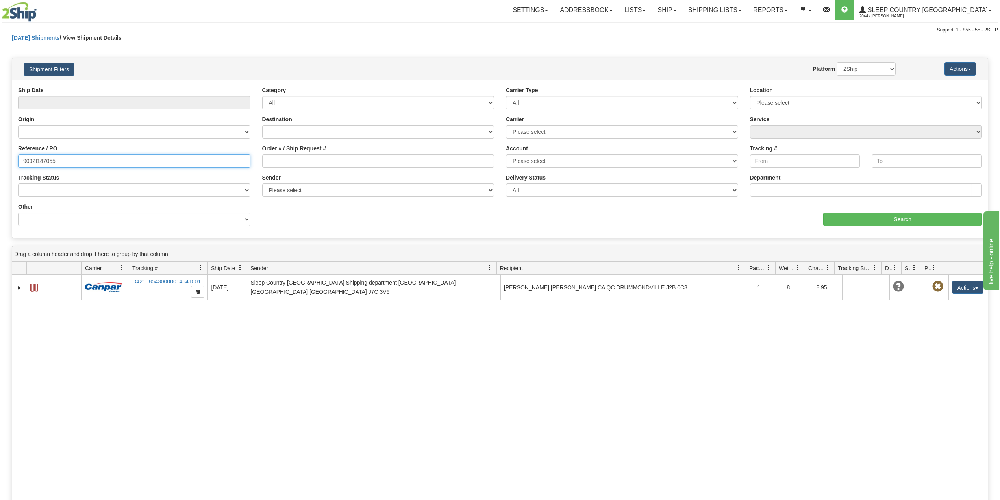
click at [38, 161] on input "9002I147055" at bounding box center [134, 160] width 232 height 13
paste input "9498"
type input "9002I149498"
click at [856, 227] on div "Ship Date Category All Inbound Outbound Carrier Type All Most Common Small Pack…" at bounding box center [499, 159] width 975 height 146
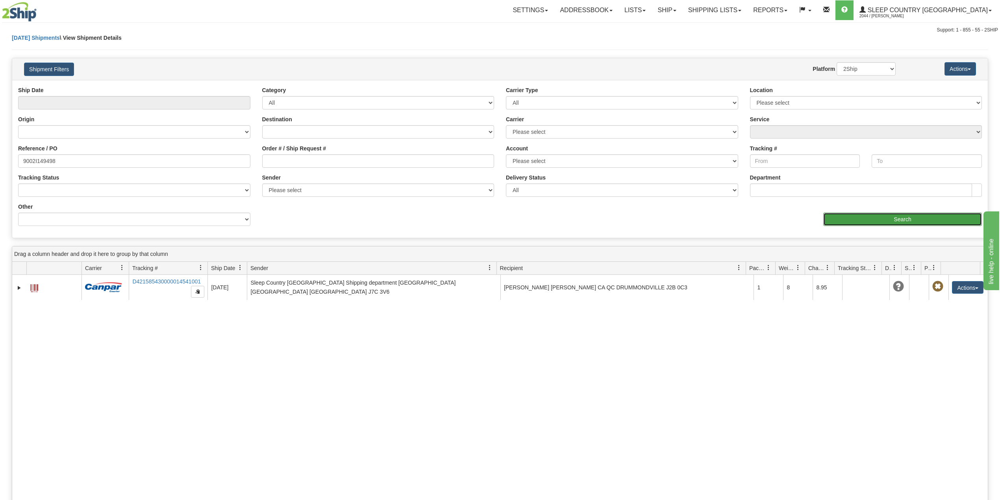
click at [856, 220] on input "Search" at bounding box center [902, 219] width 159 height 13
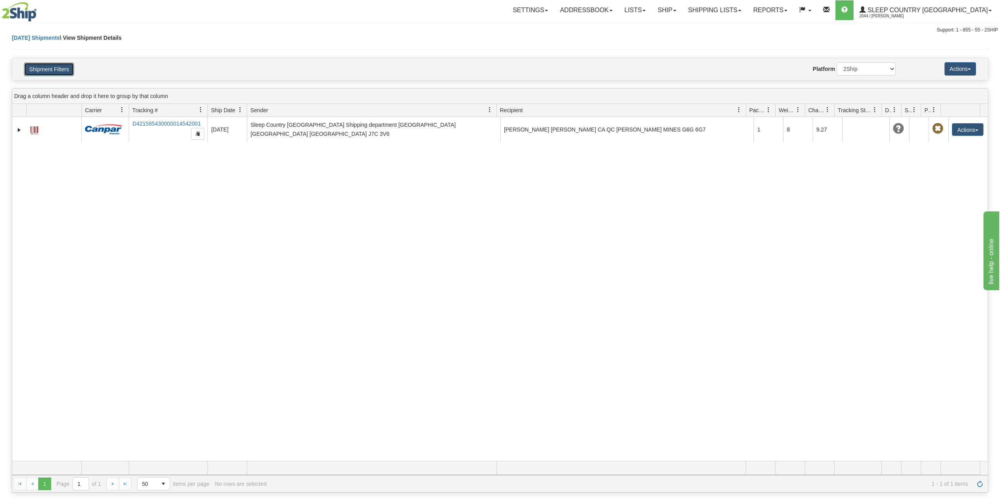
click at [64, 65] on button "Shipment Filters" at bounding box center [49, 69] width 50 height 13
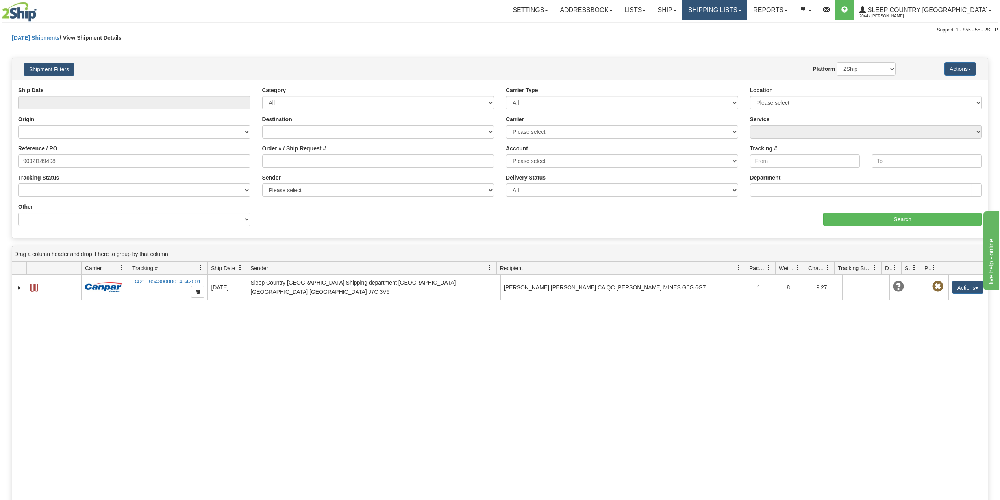
click at [745, 10] on link "Shipping lists" at bounding box center [714, 10] width 65 height 20
click at [57, 72] on button "Shipment Filters" at bounding box center [49, 69] width 50 height 13
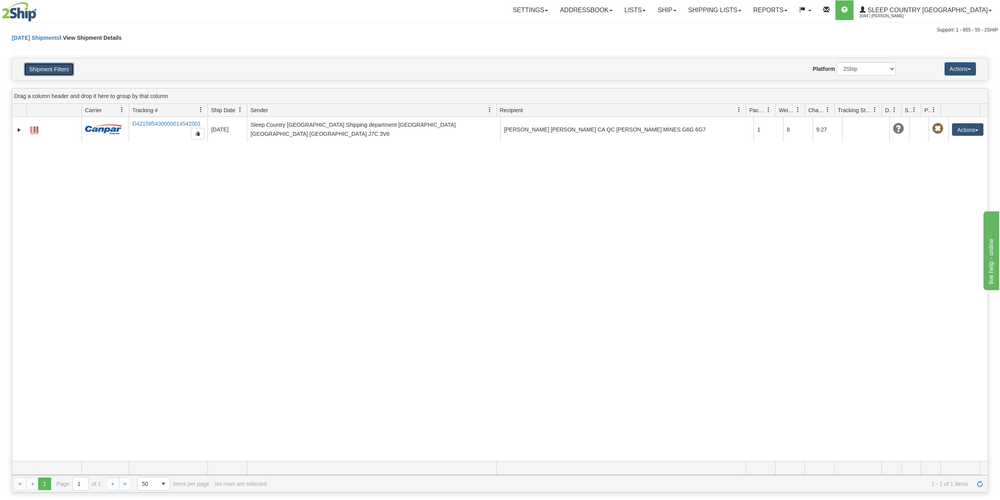
click at [57, 71] on button "Shipment Filters" at bounding box center [49, 69] width 50 height 13
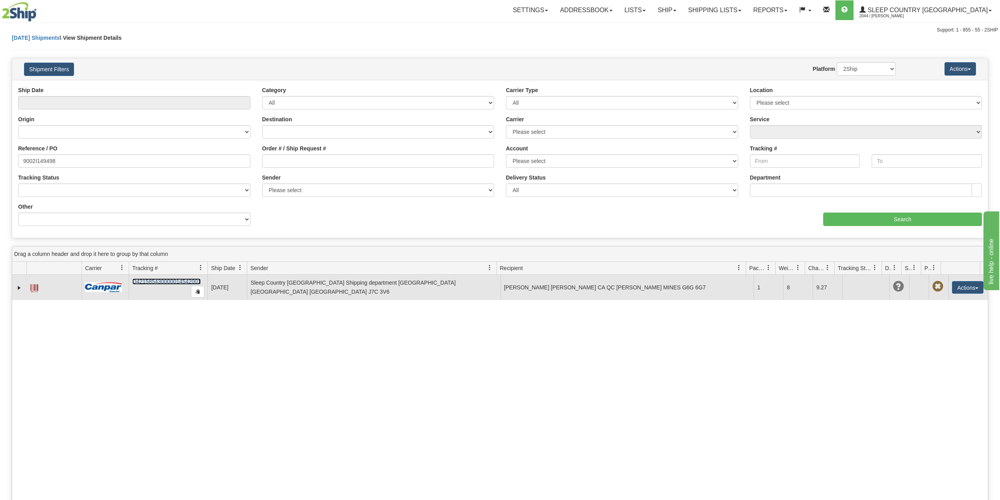
click at [169, 282] on link "D421585430000014542001" at bounding box center [166, 281] width 68 height 6
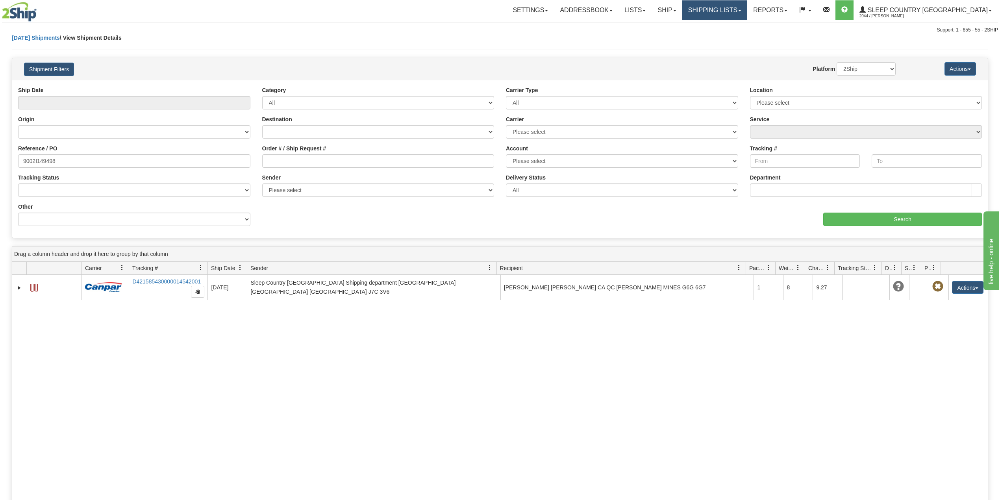
drag, startPoint x: 755, startPoint y: 7, endPoint x: 755, endPoint y: 16, distance: 9.1
click at [747, 7] on link "Shipping lists" at bounding box center [714, 10] width 65 height 20
drag, startPoint x: 702, startPoint y: 7, endPoint x: 702, endPoint y: 19, distance: 12.6
click at [682, 6] on link "Ship" at bounding box center [666, 10] width 30 height 20
click at [674, 38] on span "OnHold / Order Queue" at bounding box center [645, 38] width 55 height 6
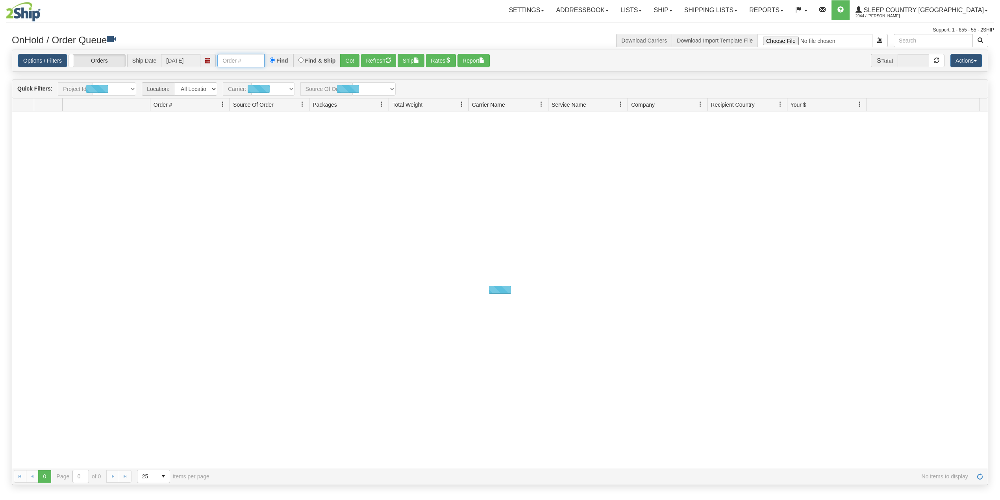
click at [231, 59] on input "text" at bounding box center [240, 60] width 47 height 13
paste input "9000I155877"
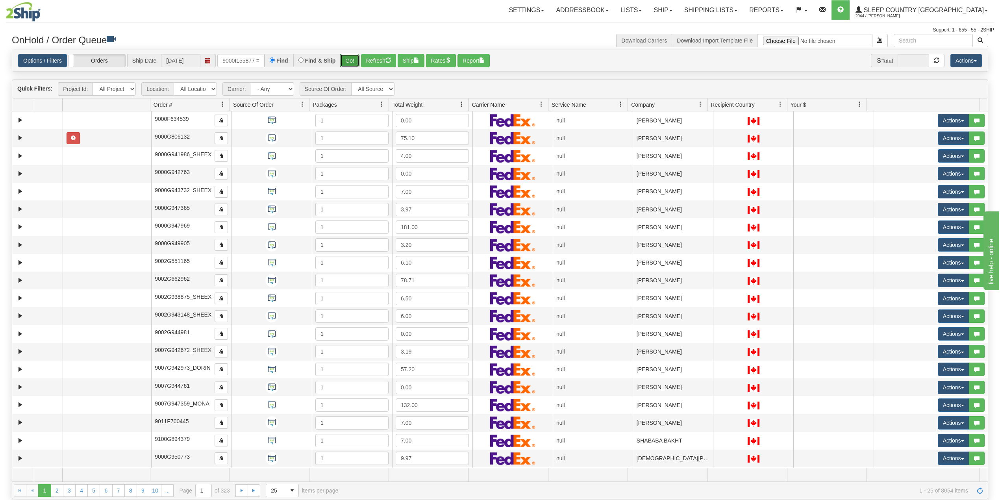
click at [353, 59] on button "Go!" at bounding box center [349, 60] width 19 height 13
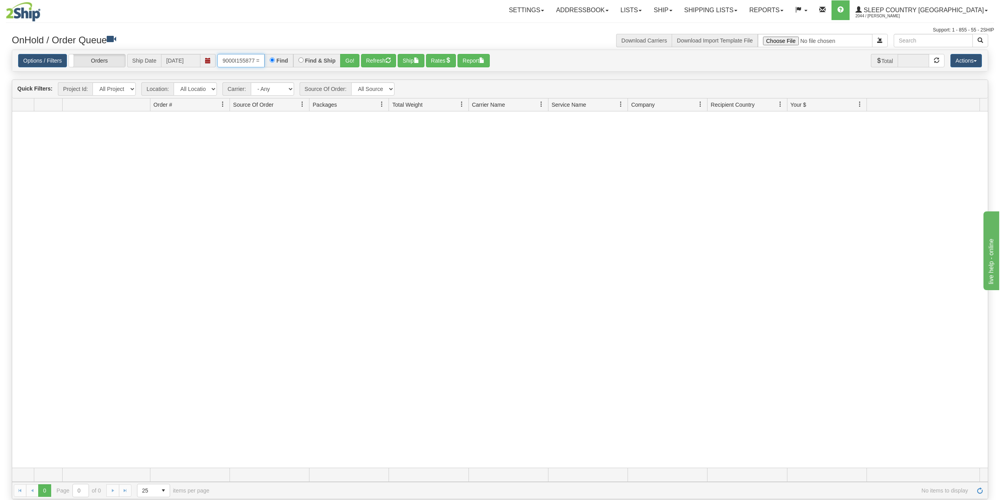
click at [261, 59] on input "9000I155877 =" at bounding box center [240, 60] width 47 height 13
type input "9000I155877"
click at [348, 60] on button "Go!" at bounding box center [349, 60] width 19 height 13
click at [743, 9] on link "Shipping lists" at bounding box center [710, 10] width 65 height 20
click at [720, 28] on span "Current Shipments" at bounding box center [697, 27] width 46 height 6
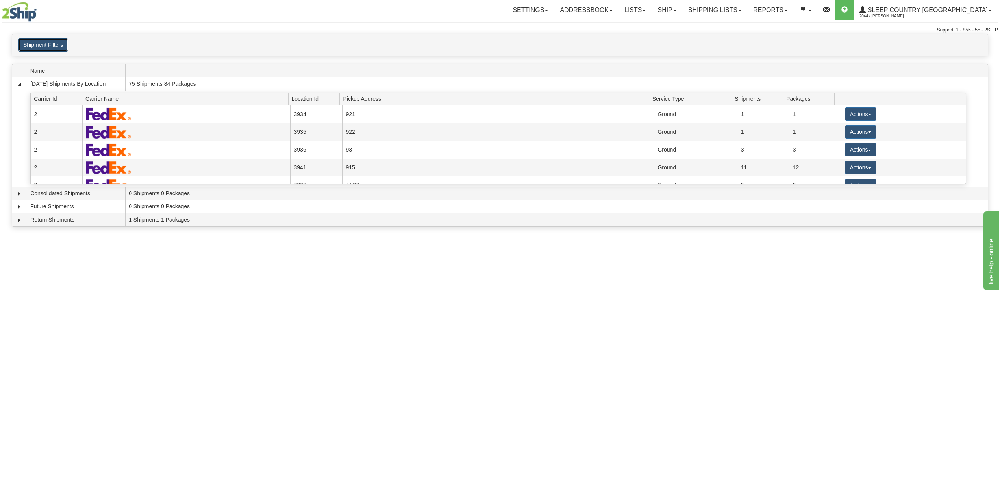
click at [44, 41] on button "Shipment Filters" at bounding box center [43, 44] width 50 height 13
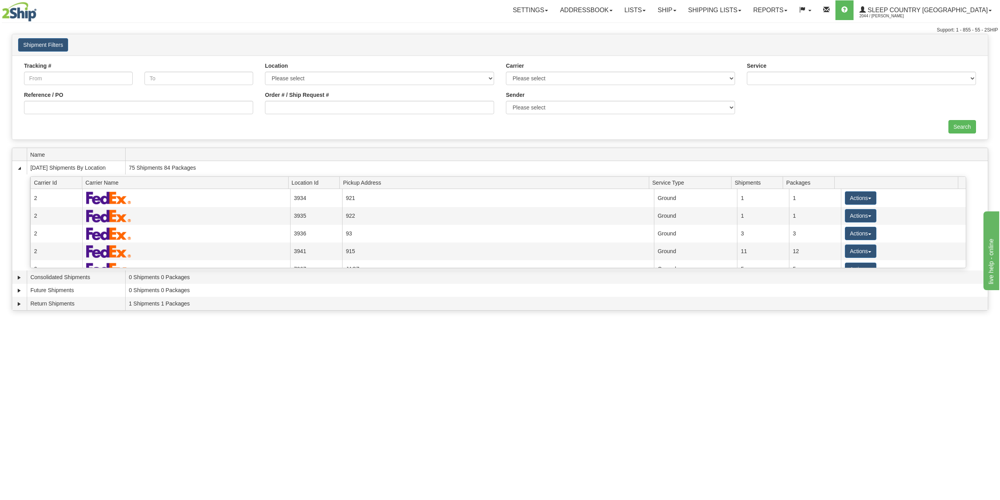
click at [62, 93] on label "Reference / PO" at bounding box center [43, 95] width 39 height 8
click at [62, 101] on input "Reference / PO" at bounding box center [138, 107] width 229 height 13
click at [67, 102] on input "Reference / PO" at bounding box center [138, 107] width 229 height 13
paste input "9000I155877"
type input "9000I155877"
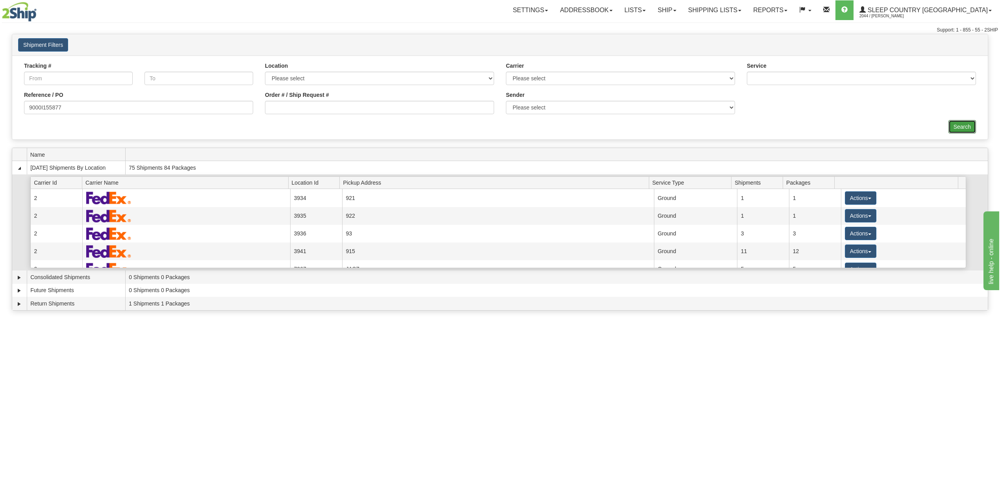
click at [961, 125] on input "Search" at bounding box center [962, 126] width 28 height 13
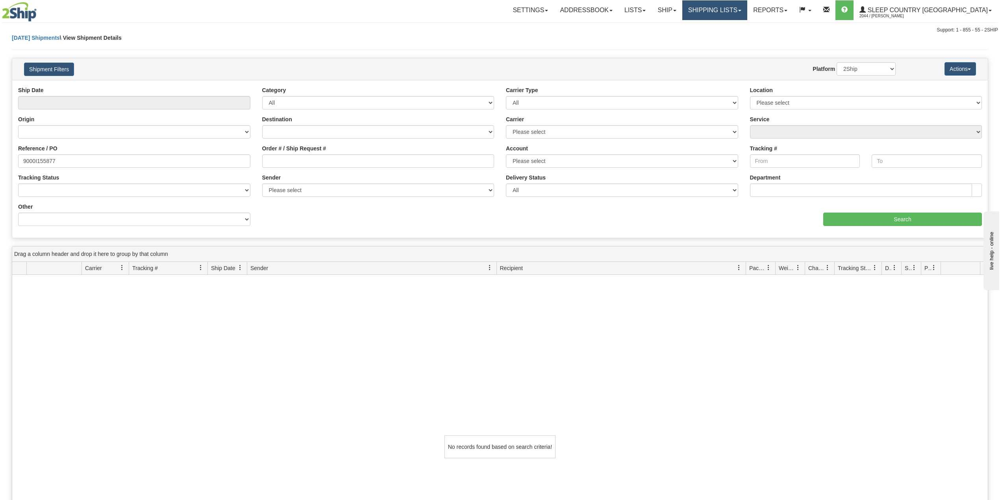
click at [747, 13] on link "Shipping lists" at bounding box center [714, 10] width 65 height 20
click at [739, 36] on span "Search Shipment History" at bounding box center [708, 38] width 61 height 6
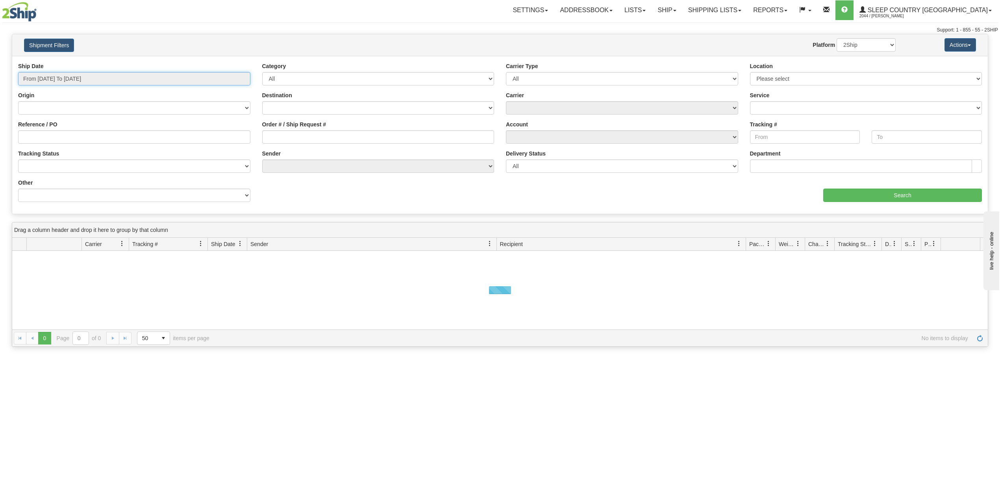
click at [49, 75] on input "From [DATE] To [DATE]" at bounding box center [134, 78] width 232 height 13
click at [50, 136] on li "Last 30 Days" at bounding box center [53, 135] width 63 height 11
type input "From [DATE] To [DATE]"
paste input "9000I155877"
click at [50, 136] on input "Reference / PO" at bounding box center [134, 136] width 232 height 13
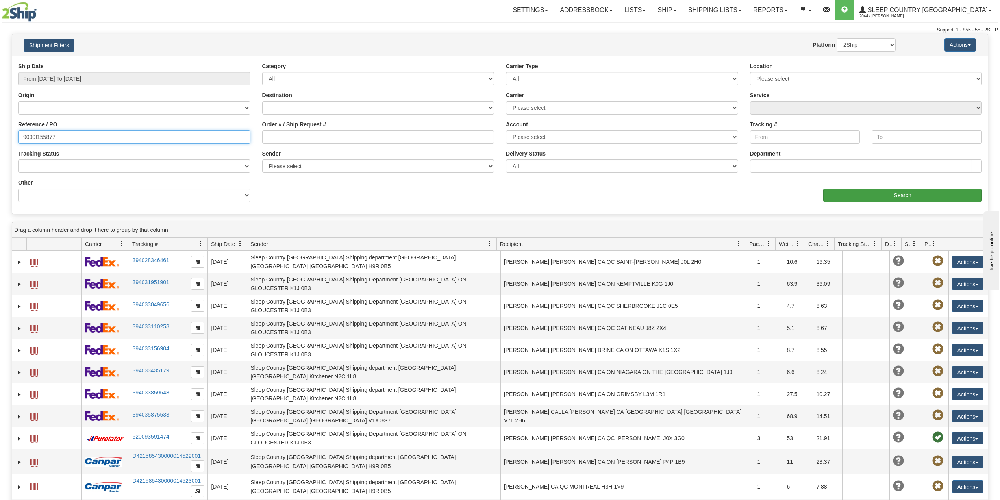
type input "9000I155877"
click at [890, 198] on input "Search" at bounding box center [902, 195] width 159 height 13
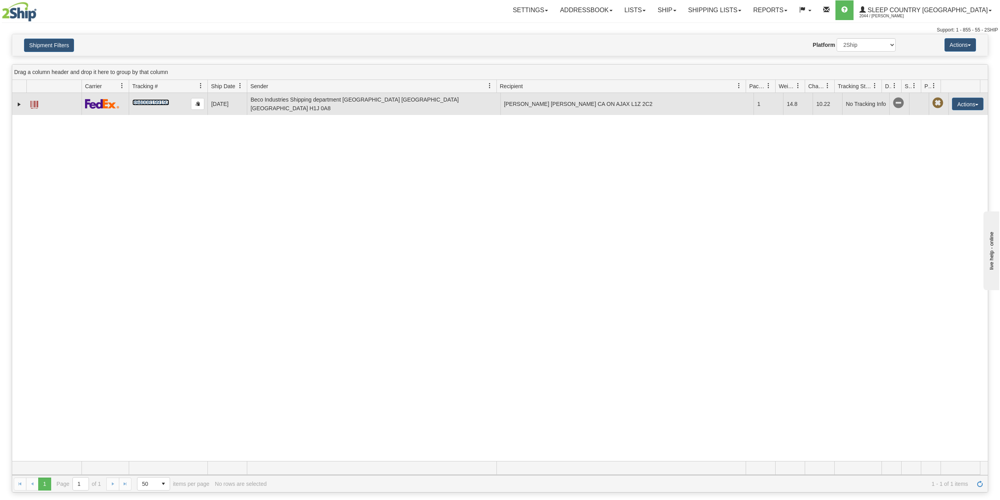
click at [148, 105] on link "394008199192" at bounding box center [150, 102] width 37 height 6
